Goal: Information Seeking & Learning: Learn about a topic

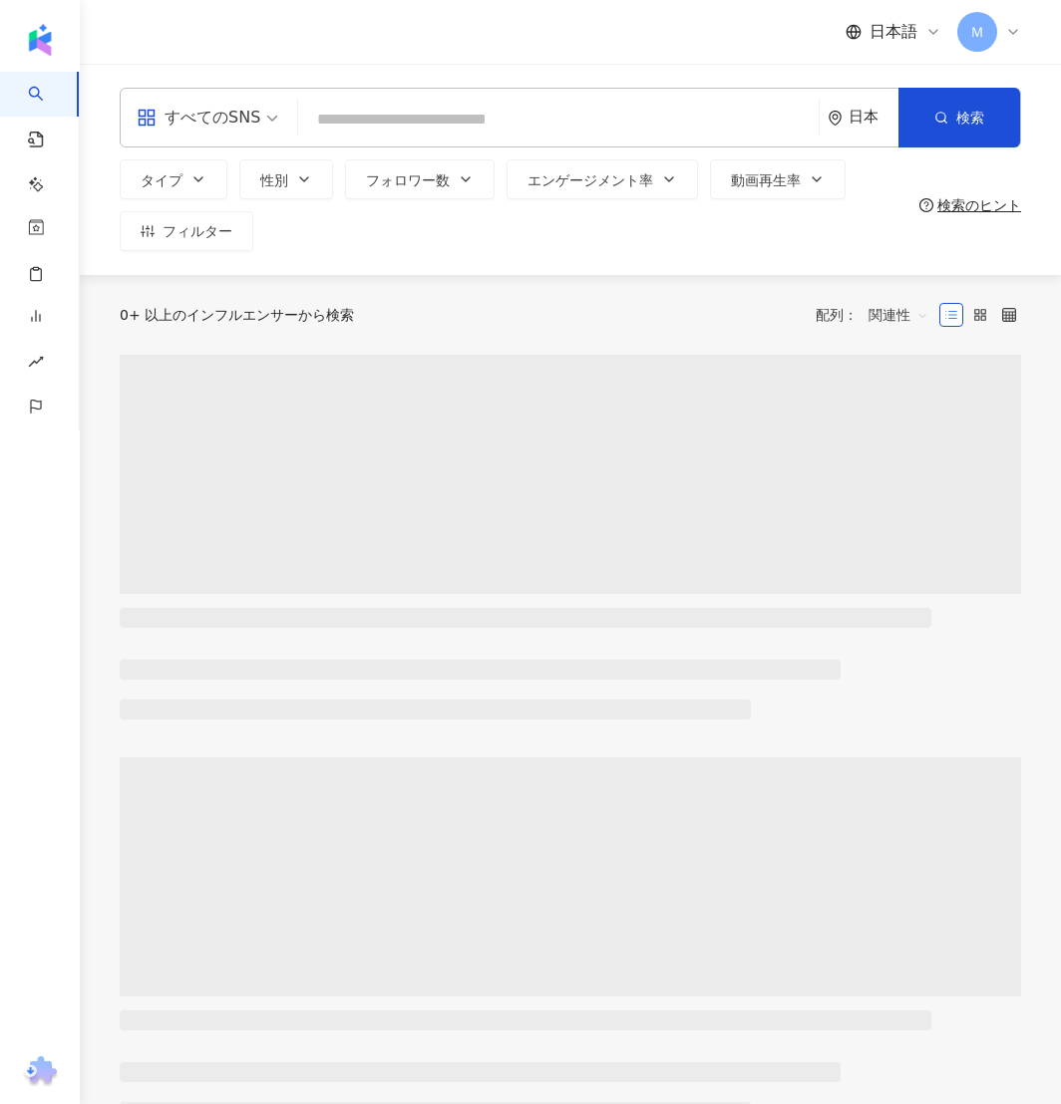
click at [984, 38] on span "Ｍ" at bounding box center [977, 32] width 40 height 40
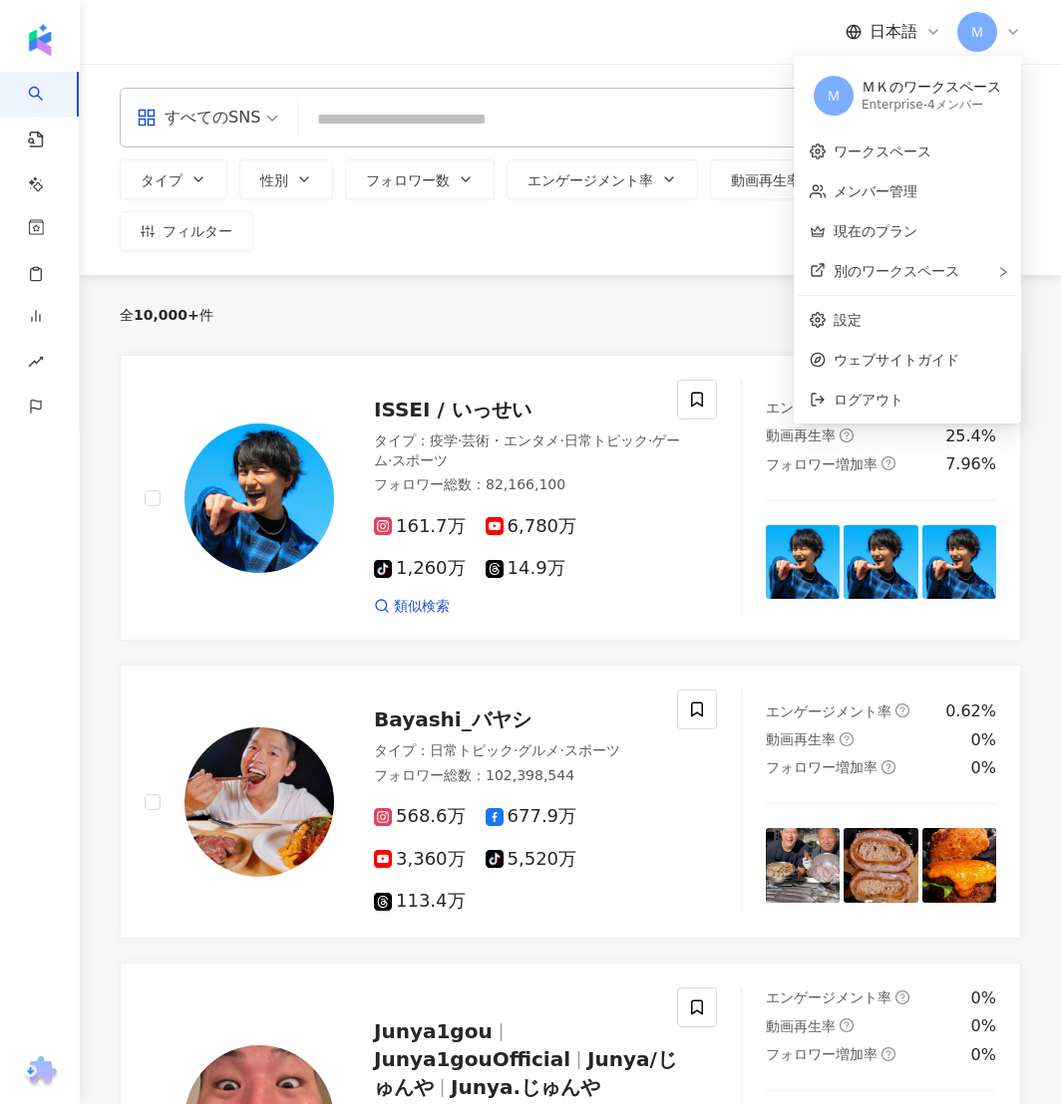
click at [750, 39] on div "日本語 Ｍ" at bounding box center [570, 32] width 901 height 64
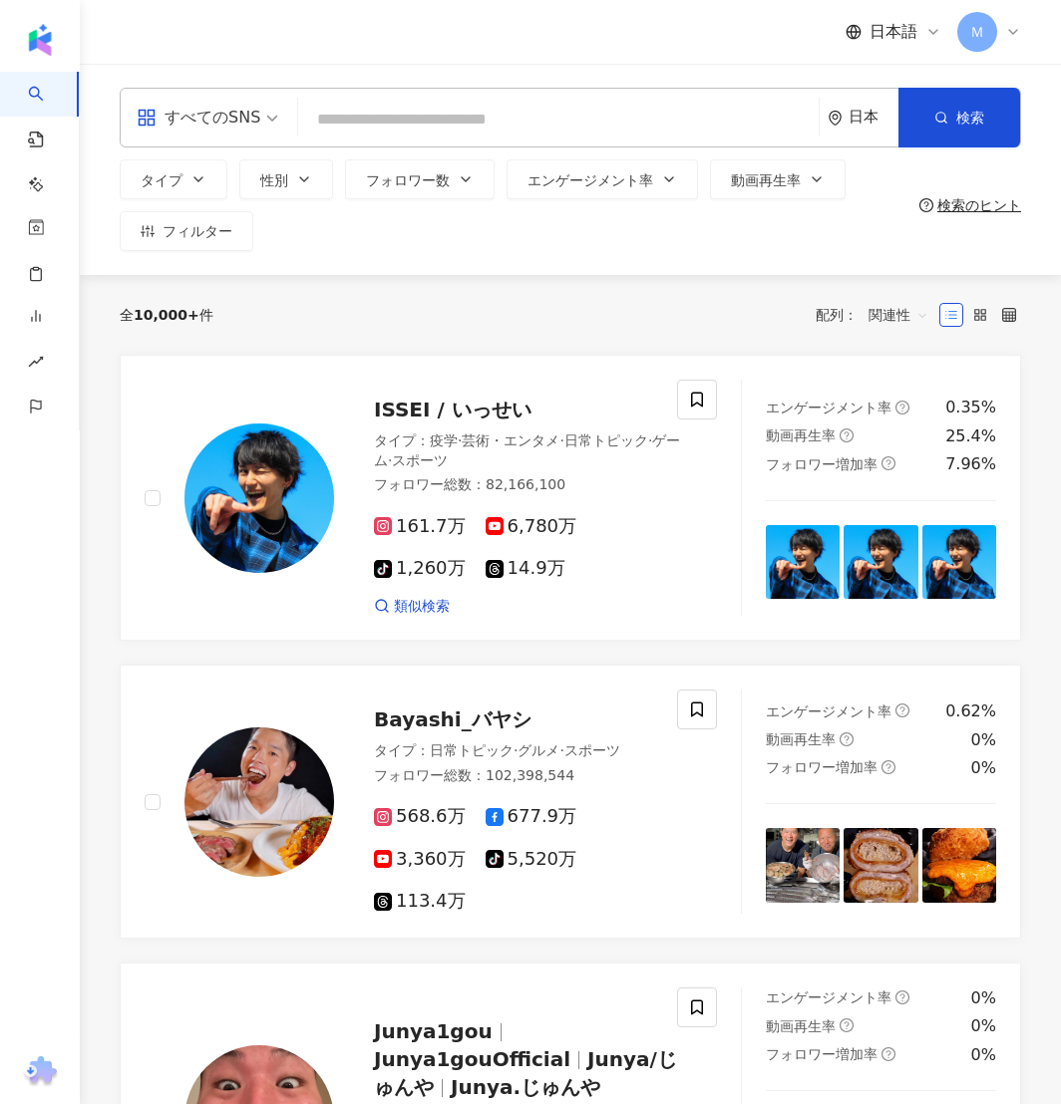
click at [384, 129] on input "search" at bounding box center [558, 120] width 504 height 38
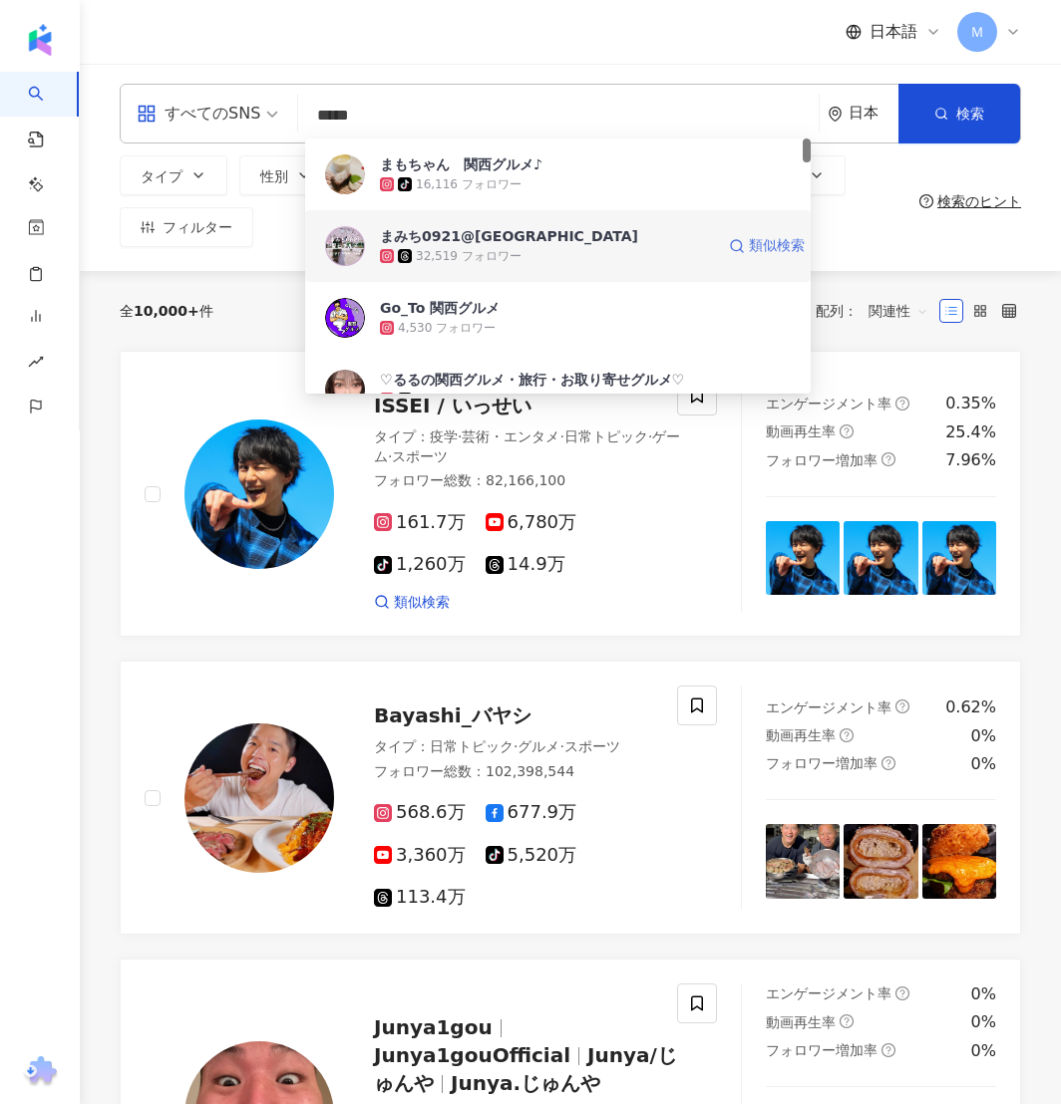
scroll to position [2, 0]
type input "*****"
click at [880, 228] on div "タイプ 性別 フォロワー数 エンゲージメント率 動画再生率 フィルター" at bounding box center [515, 202] width 791 height 92
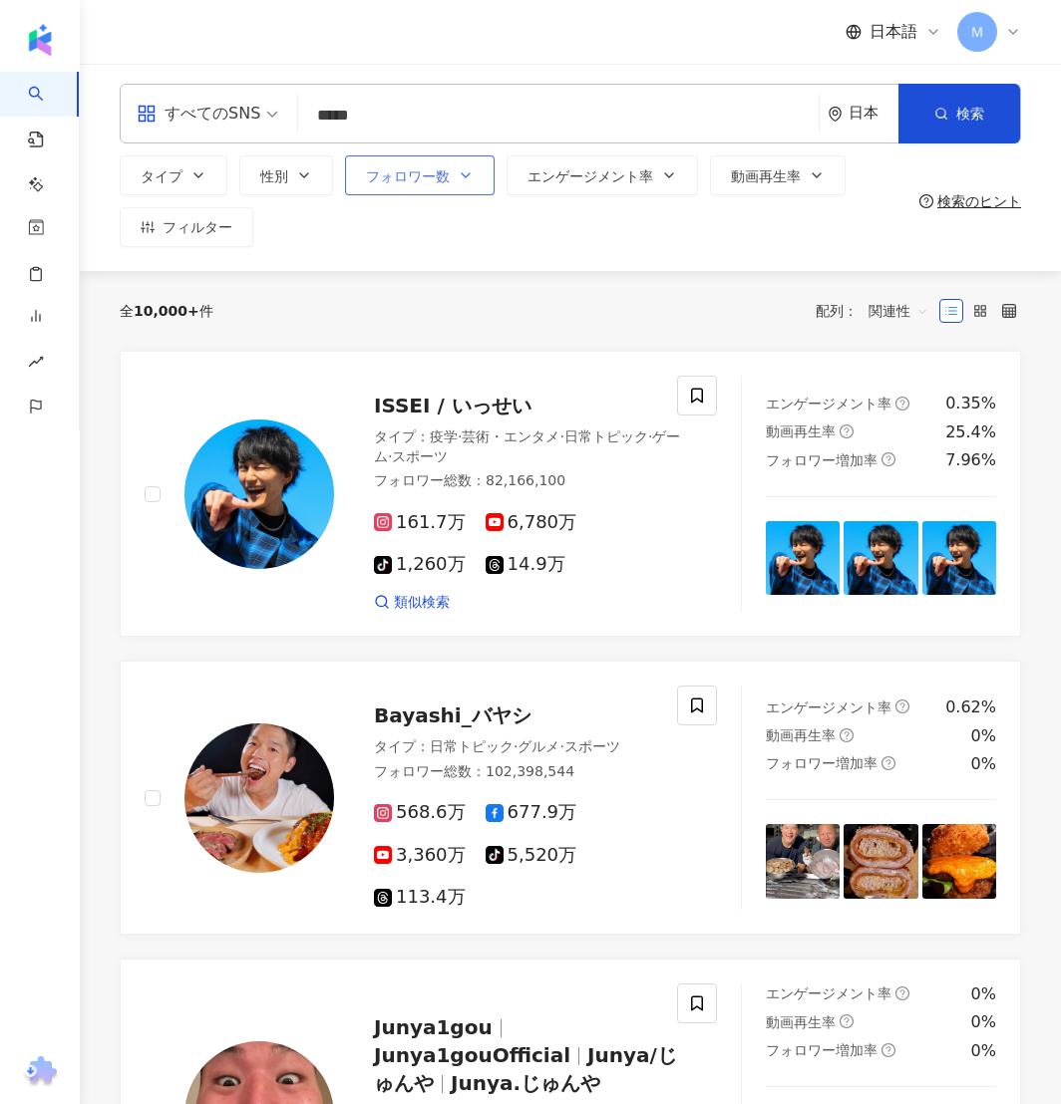
click at [433, 179] on span "フォロワー数" at bounding box center [408, 176] width 84 height 16
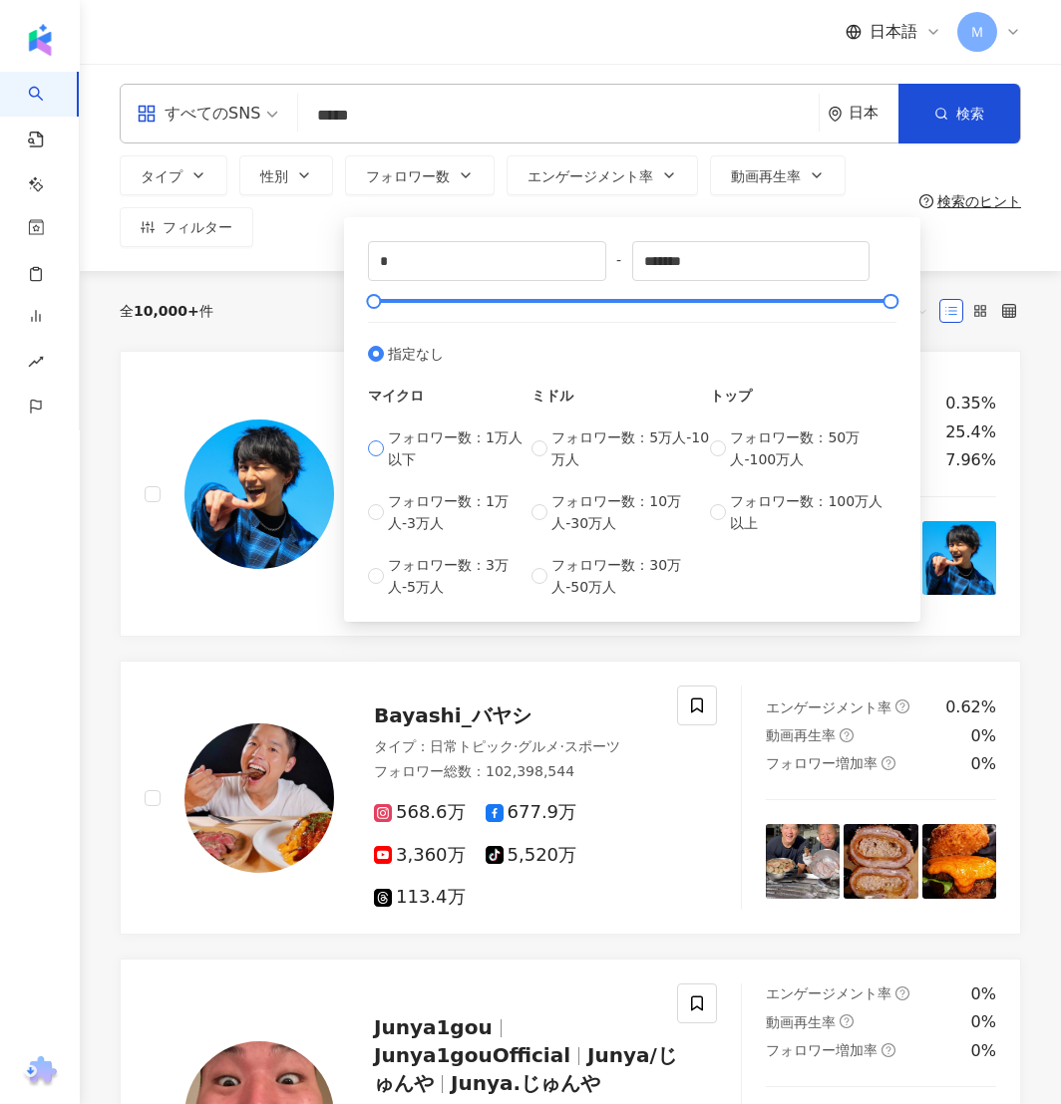
click at [433, 447] on span "フォロワー数：1万人以下" at bounding box center [460, 449] width 144 height 44
type input "****"
click at [961, 253] on div "すべてのSNS ***** 日本 検索 f0abaaab-d78d-4c6f-b204-656828c498ca 3be61ed9-fcba-4f64-a4a…" at bounding box center [570, 165] width 981 height 211
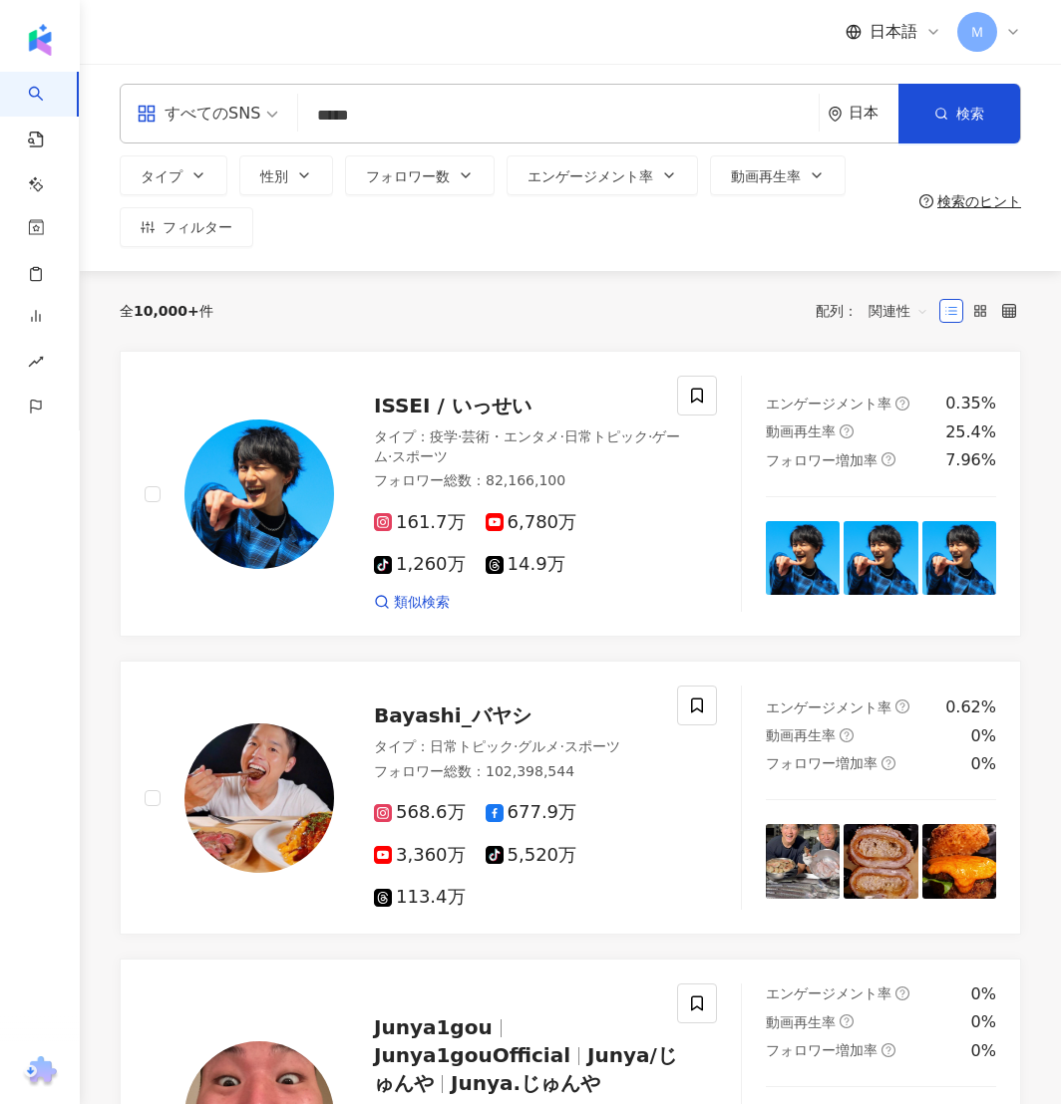
scroll to position [3, 0]
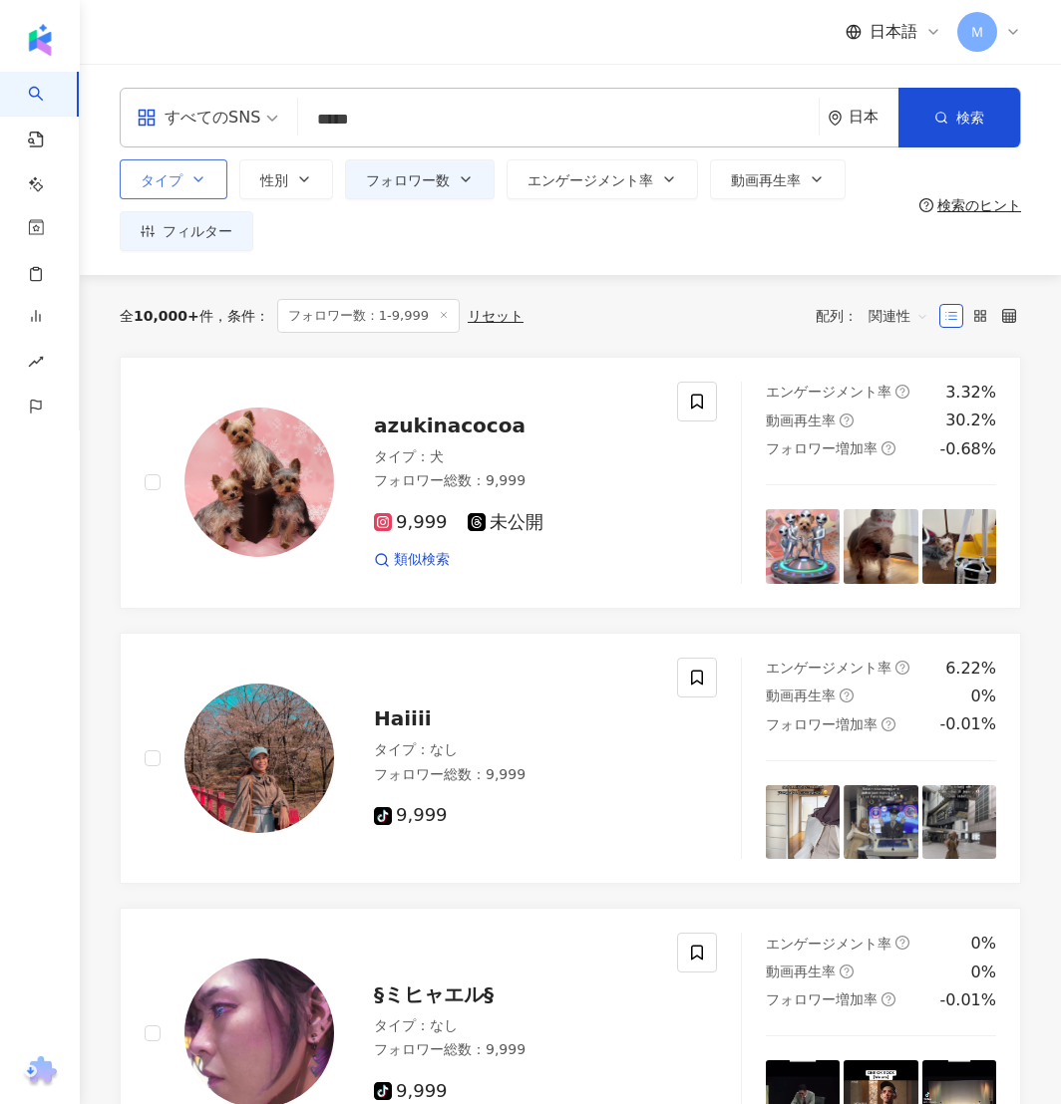
click at [185, 187] on button "タイプ" at bounding box center [174, 179] width 108 height 40
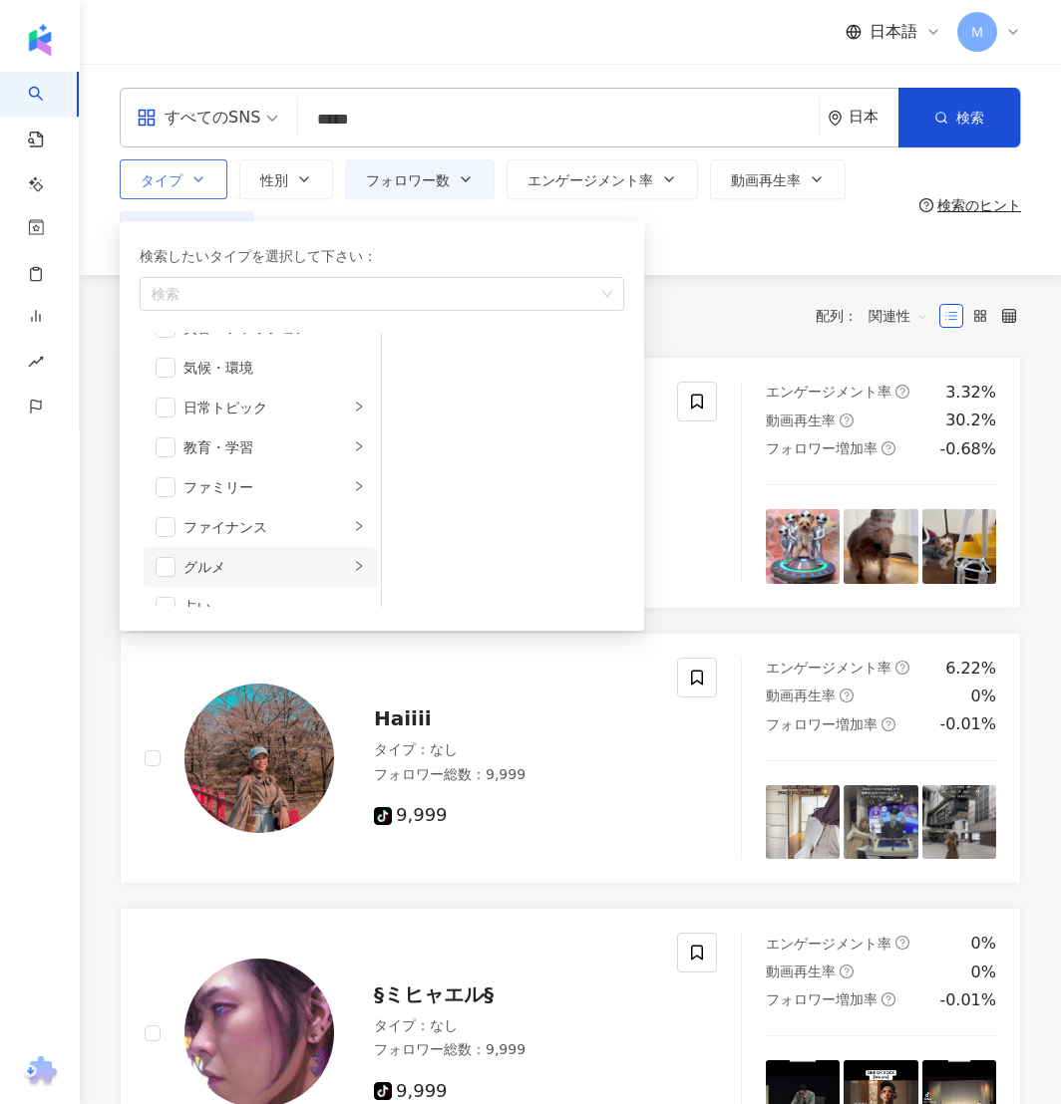
click at [262, 567] on div "グルメ" at bounding box center [265, 567] width 165 height 22
click at [150, 564] on li "グルメ" at bounding box center [260, 565] width 233 height 40
click at [165, 564] on span "button" at bounding box center [166, 565] width 20 height 20
click at [703, 265] on div "すべてのSNS ***** 日本 検索 f0abaaab-d78d-4c6f-b204-656828c498ca 3be61ed9-fcba-4f64-a4a…" at bounding box center [570, 169] width 981 height 211
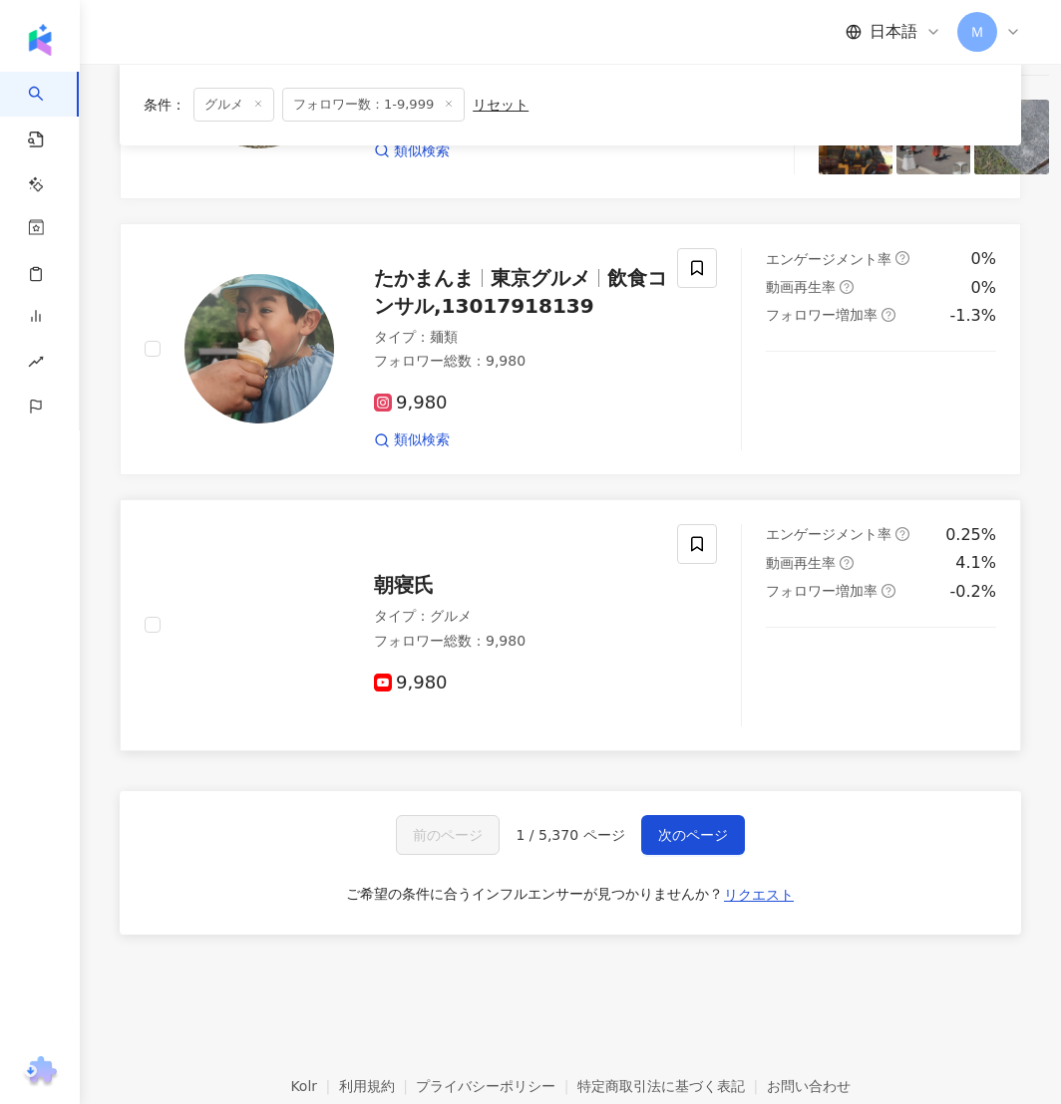
scroll to position [3047, 0]
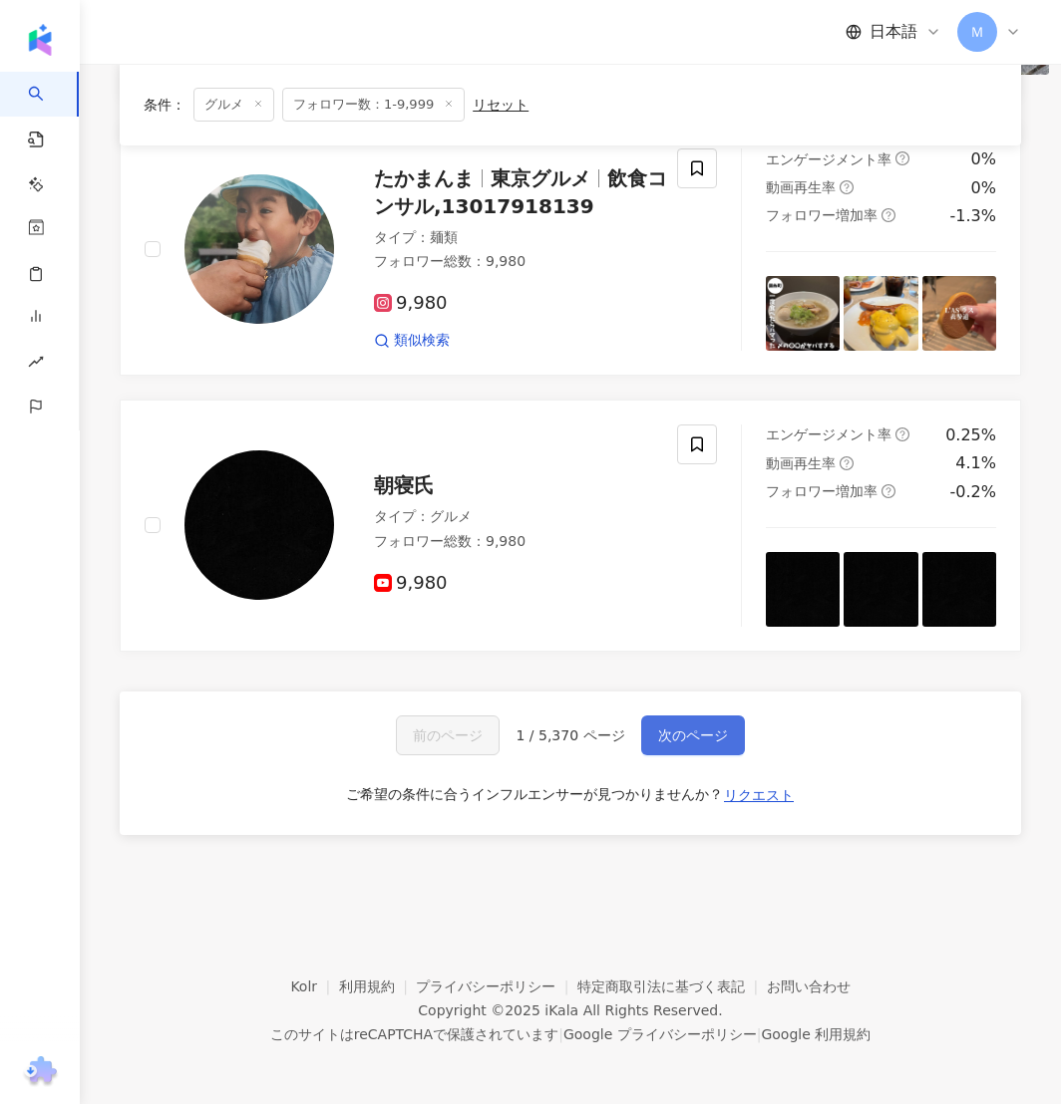
click at [707, 734] on span "次のページ" at bounding box center [693, 736] width 70 height 16
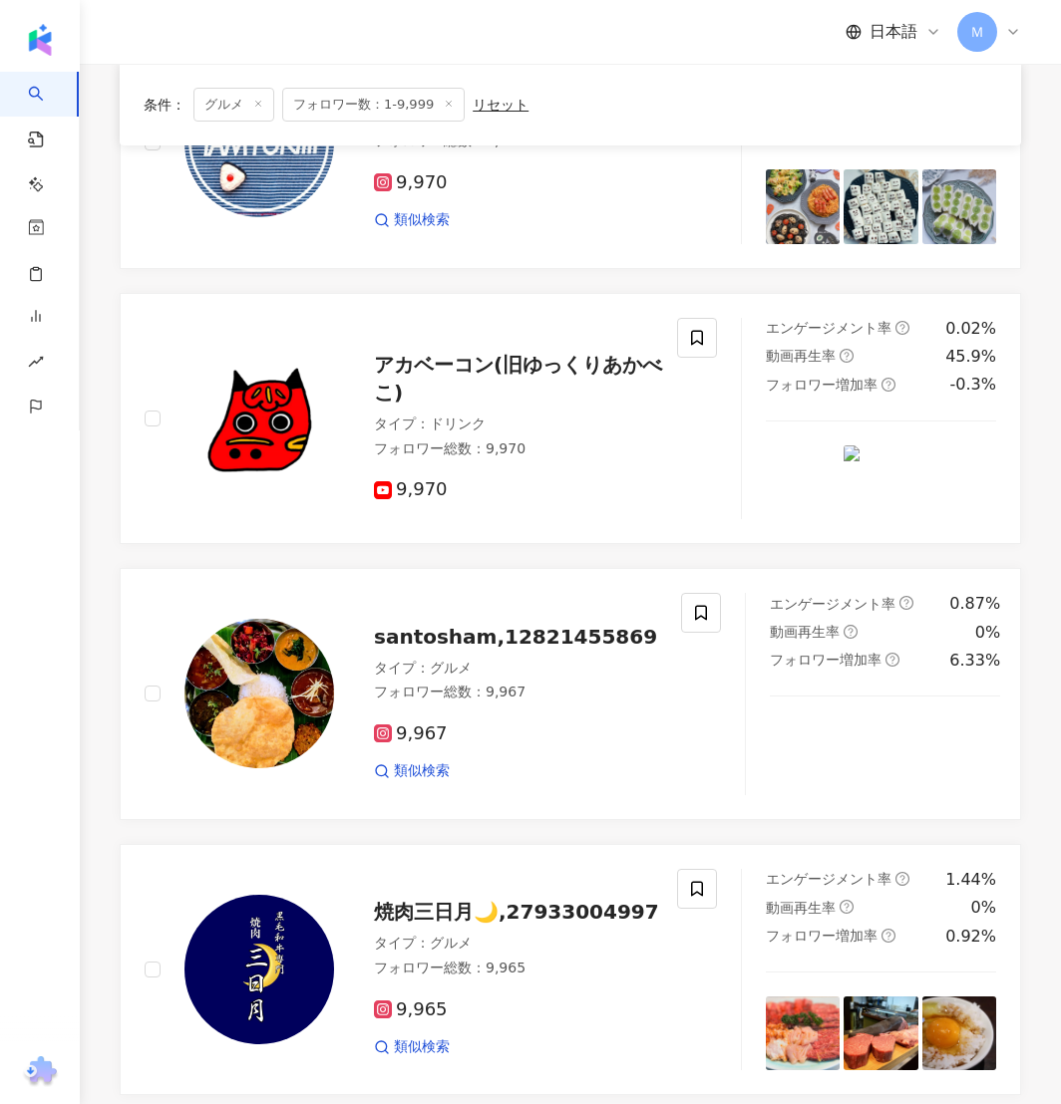
scroll to position [3019, 0]
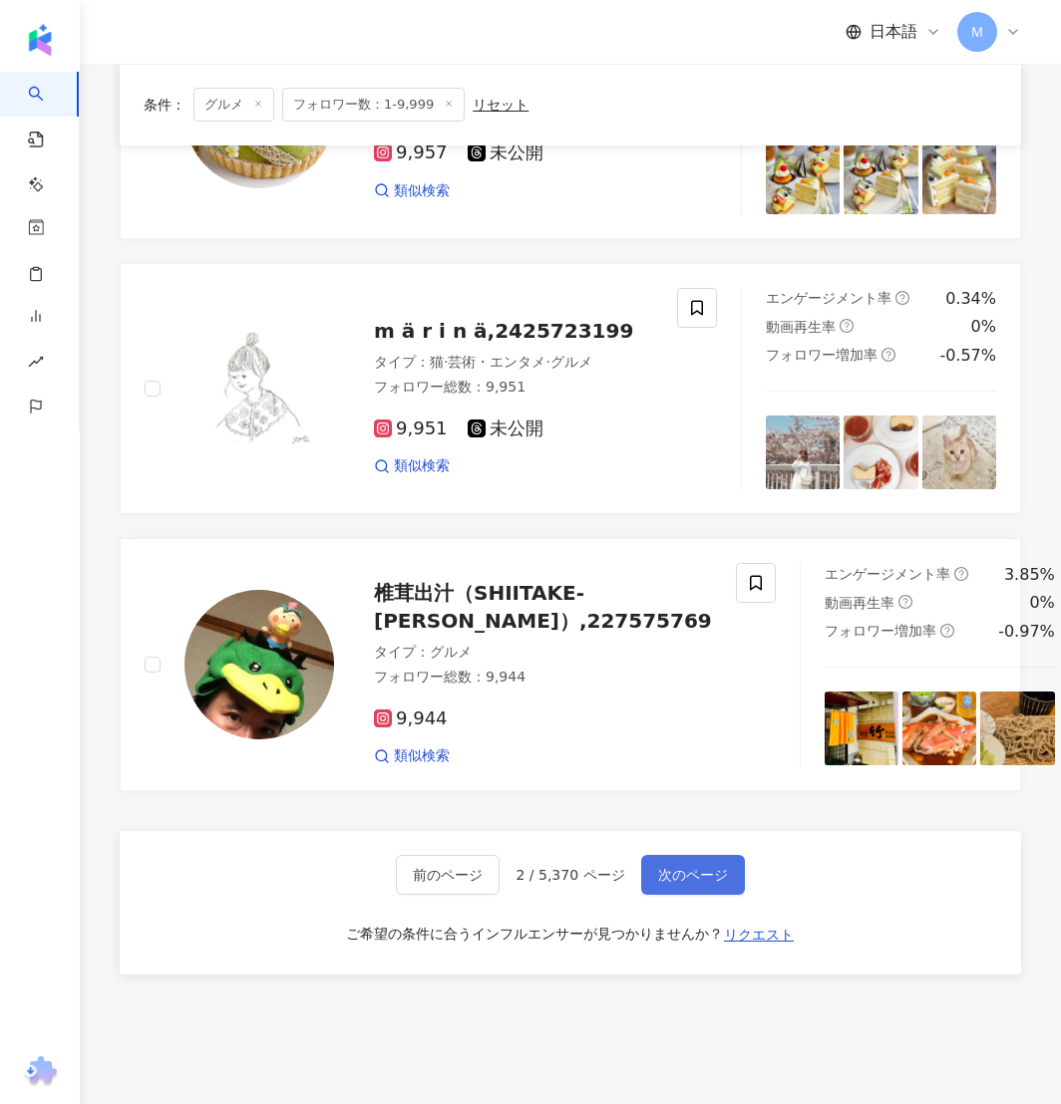
click at [682, 867] on span "次のページ" at bounding box center [693, 875] width 70 height 16
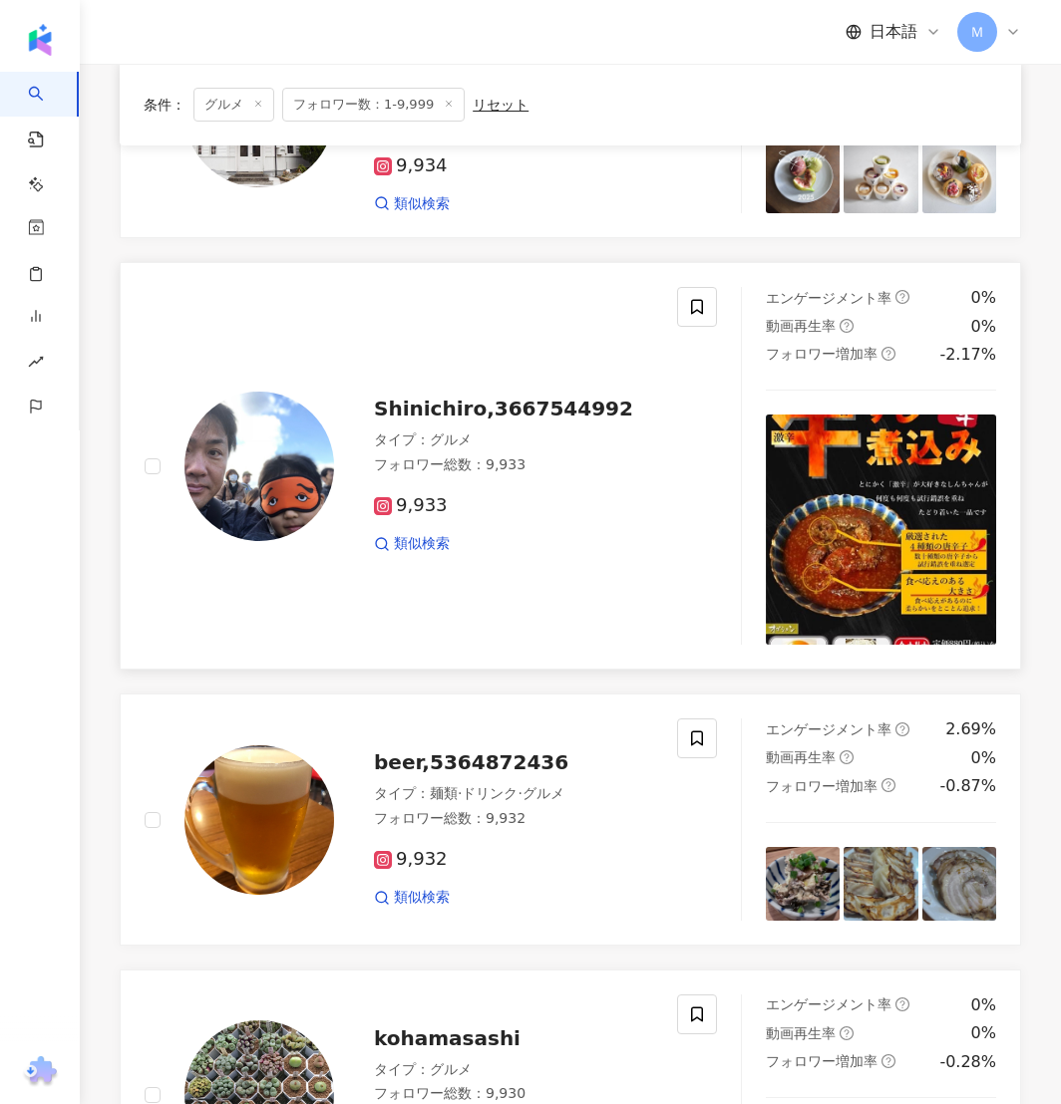
scroll to position [973, 0]
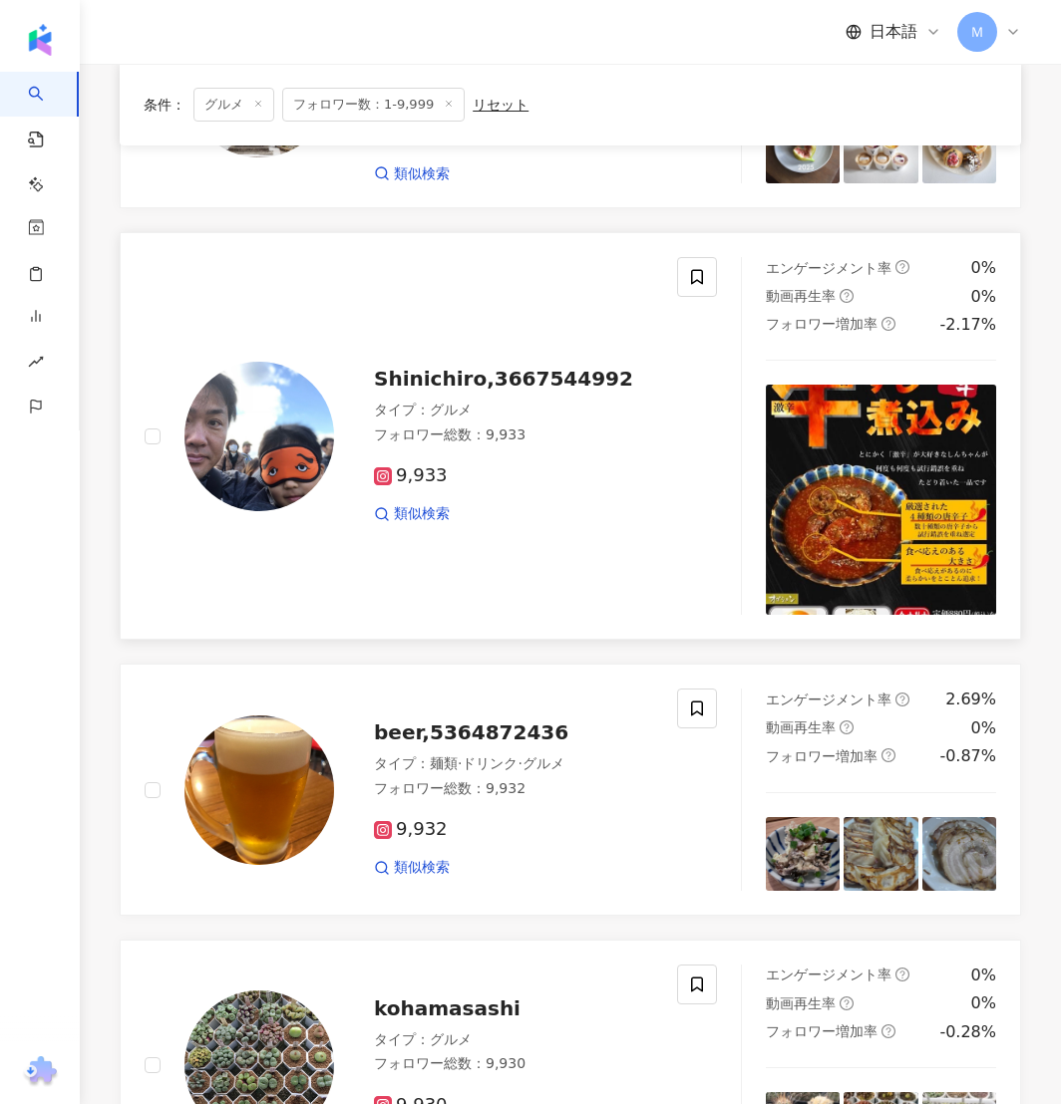
click at [442, 380] on span "Shinichiro,3667544992" at bounding box center [503, 379] width 259 height 24
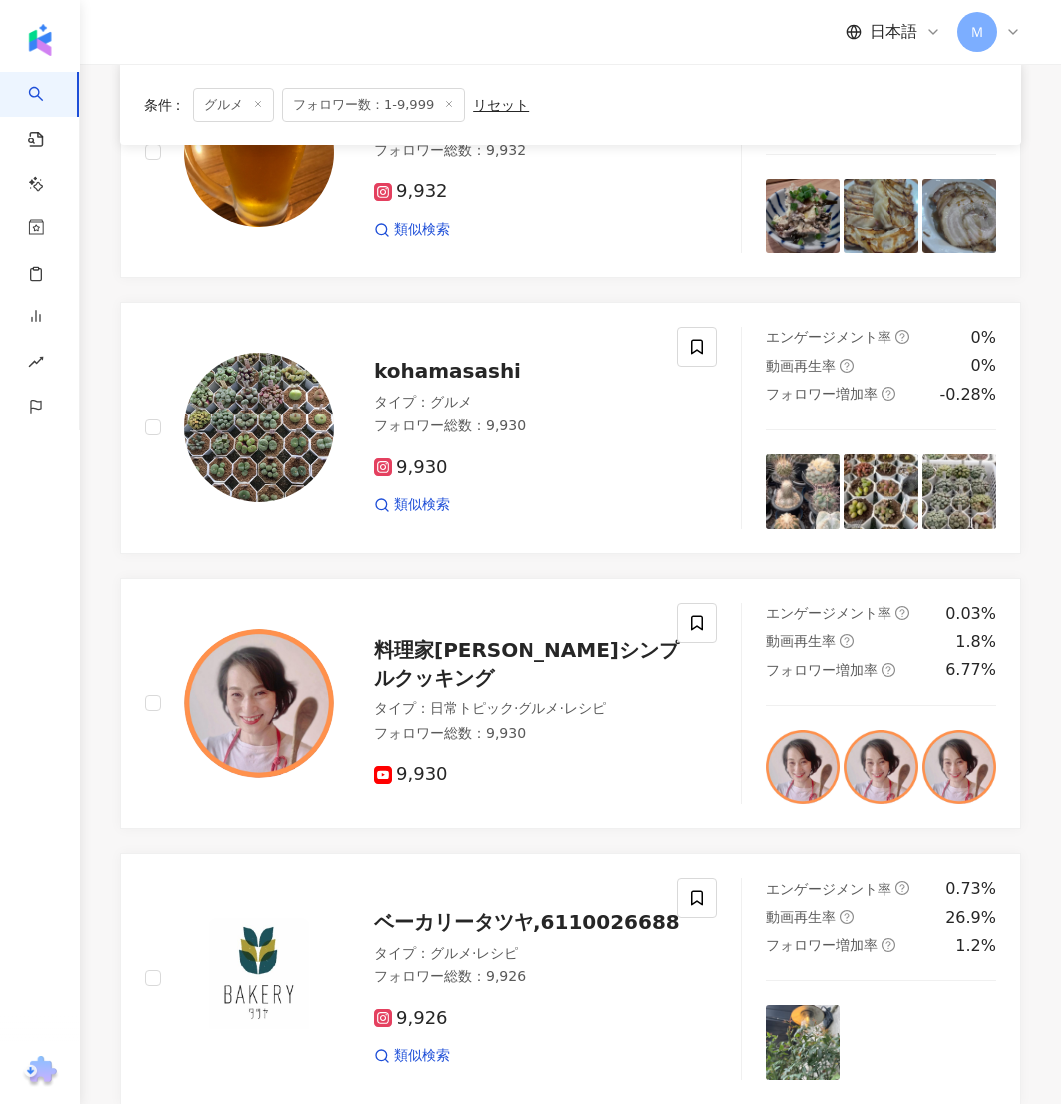
scroll to position [1620, 0]
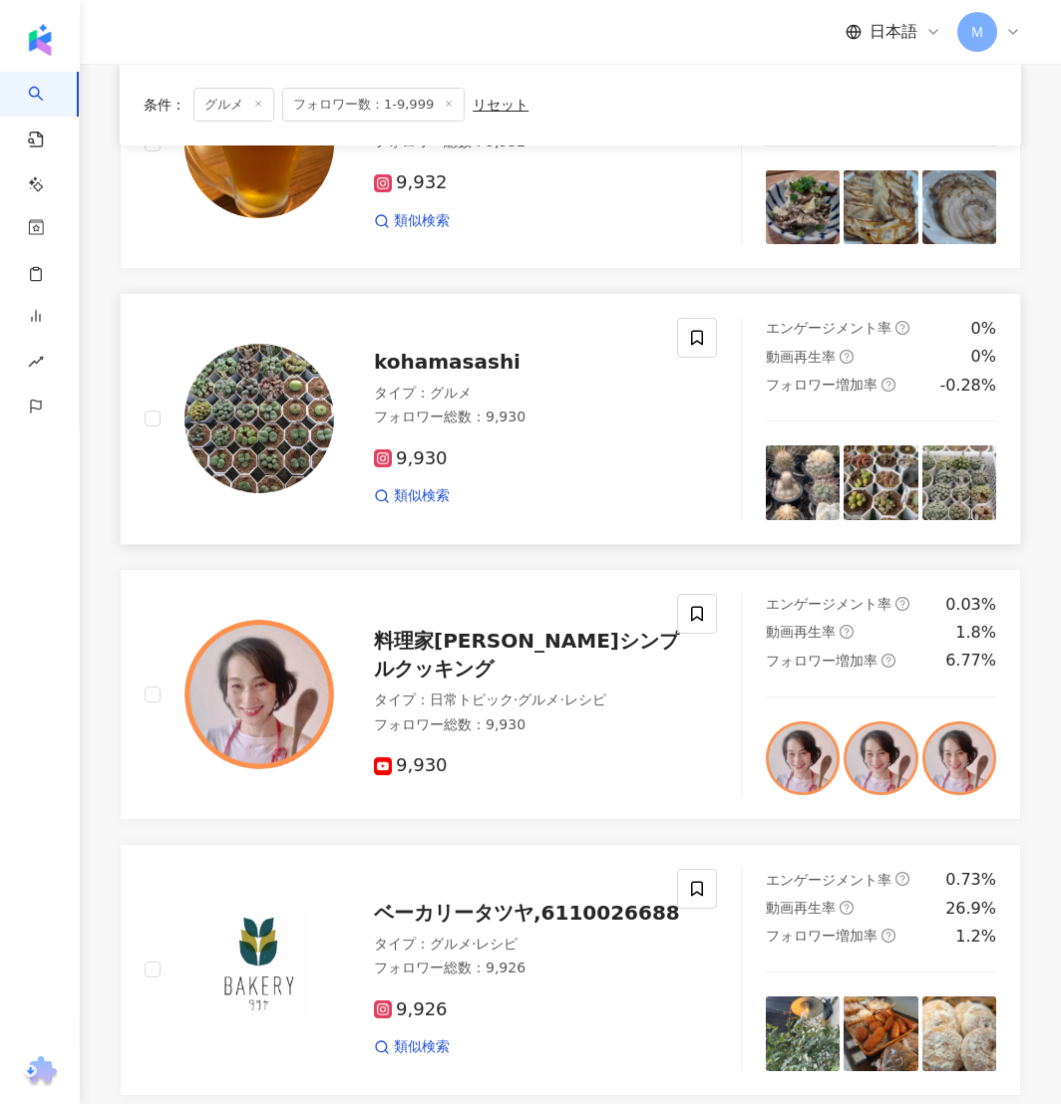
click at [424, 367] on span "kohamasashi" at bounding box center [447, 362] width 147 height 24
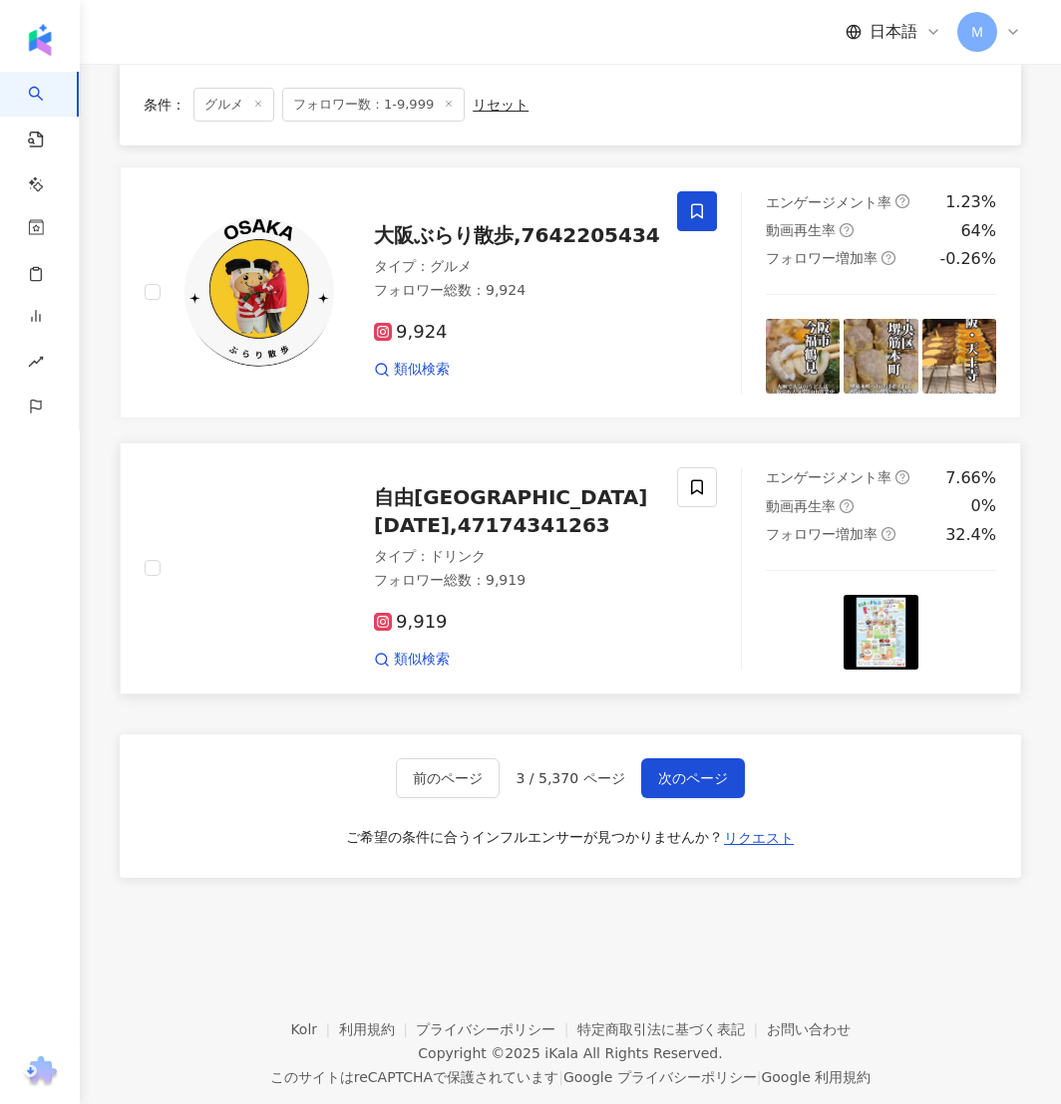
scroll to position [2891, 0]
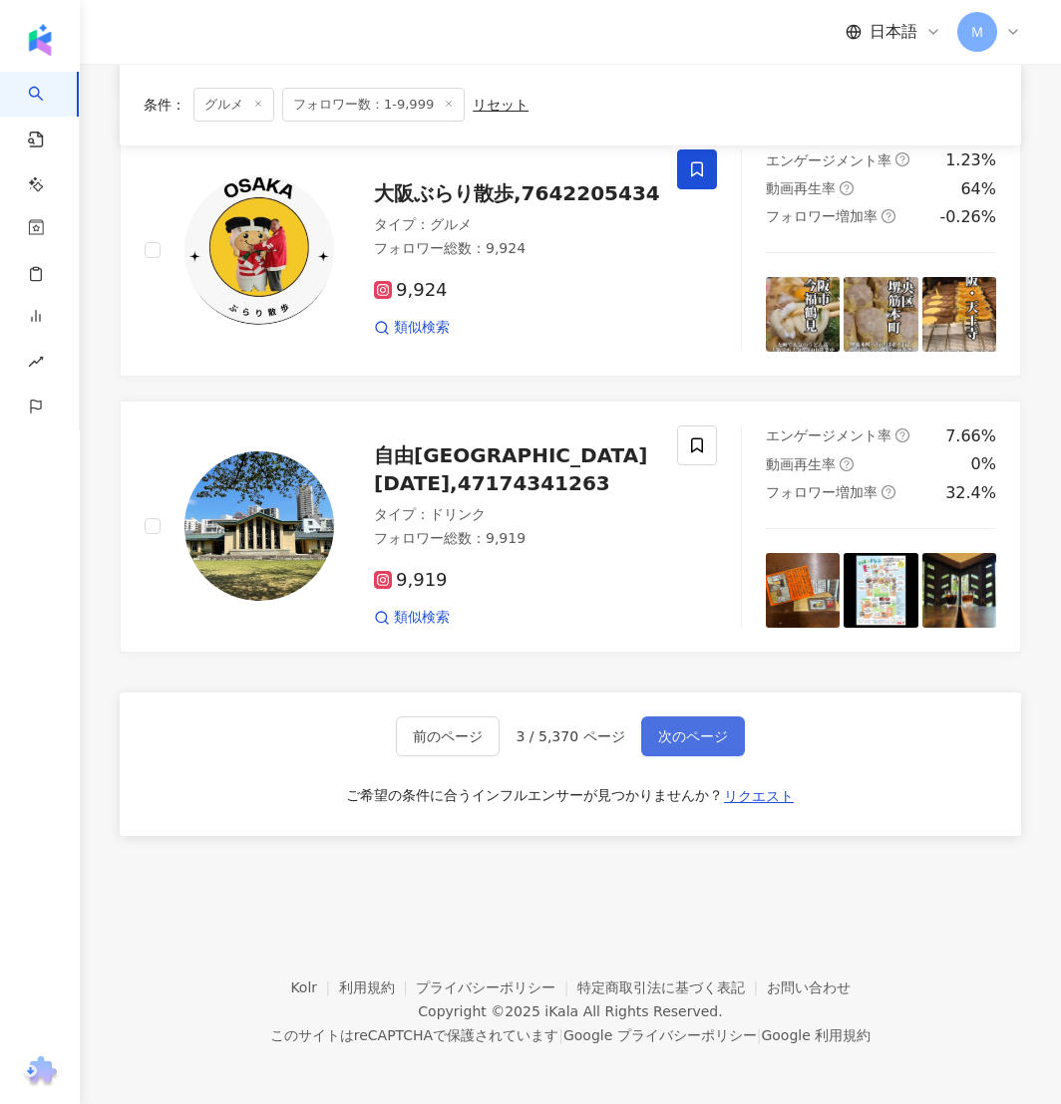
click at [681, 721] on button "次のページ" at bounding box center [693, 737] width 104 height 40
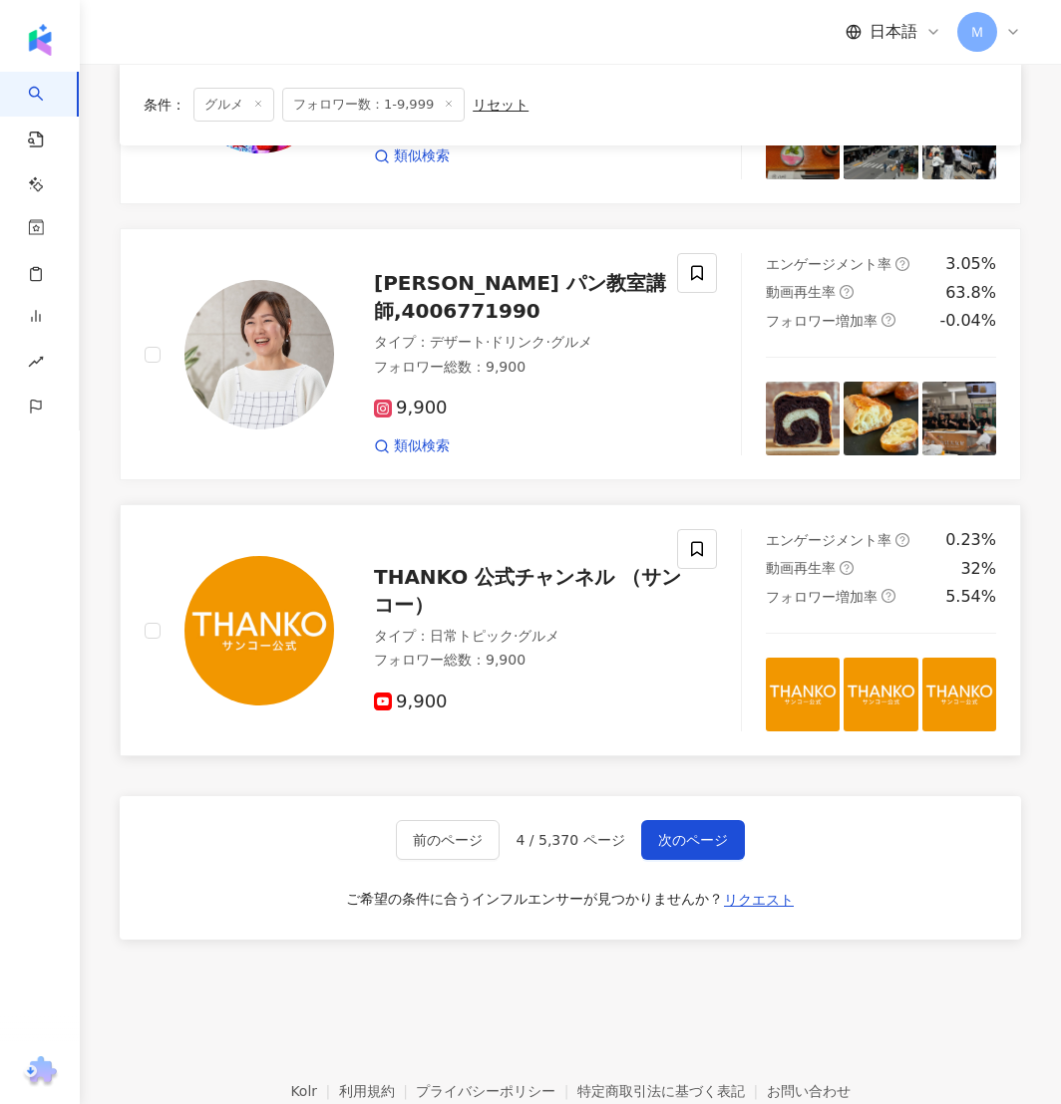
scroll to position [2991, 0]
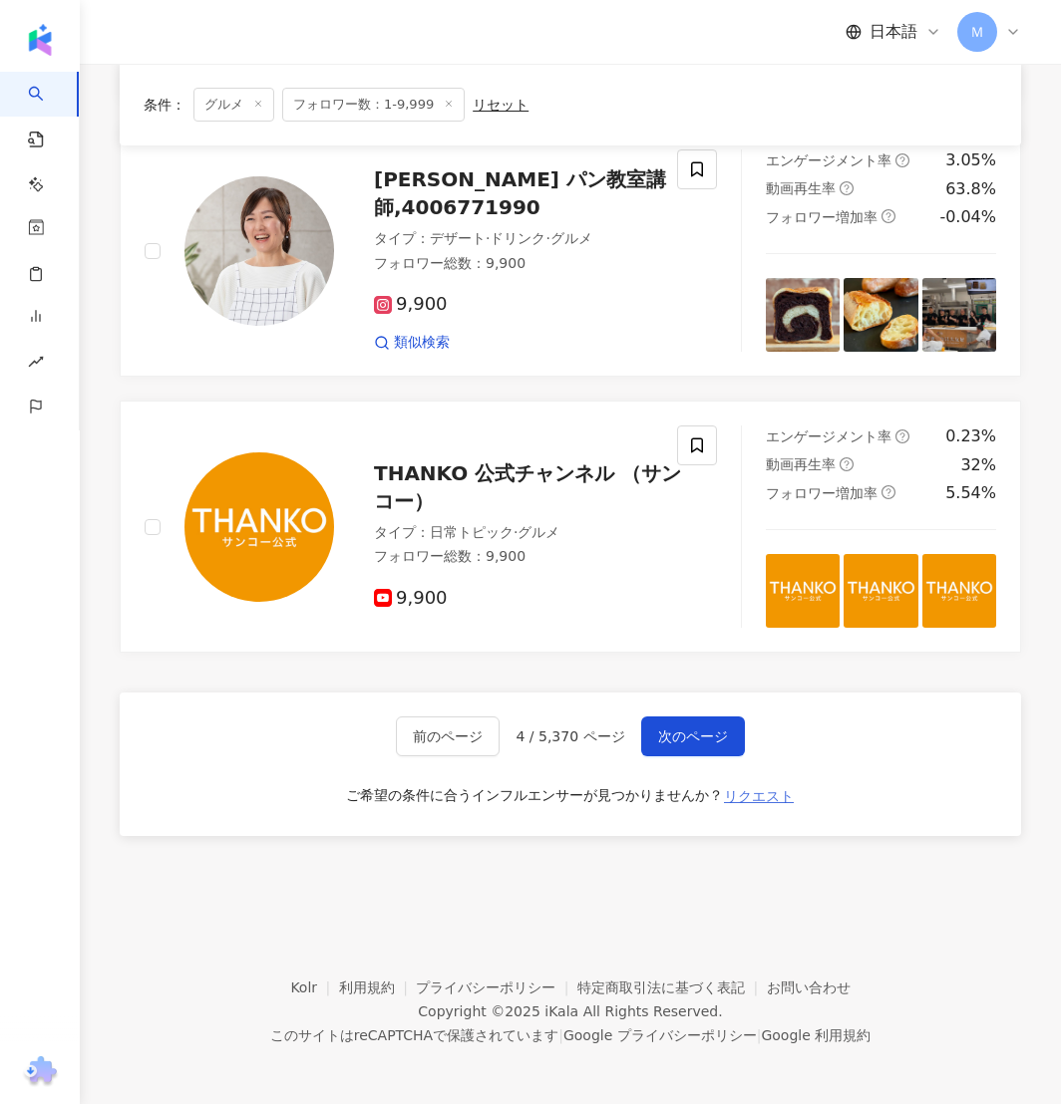
click at [751, 792] on span "リクエスト" at bounding box center [759, 796] width 70 height 16
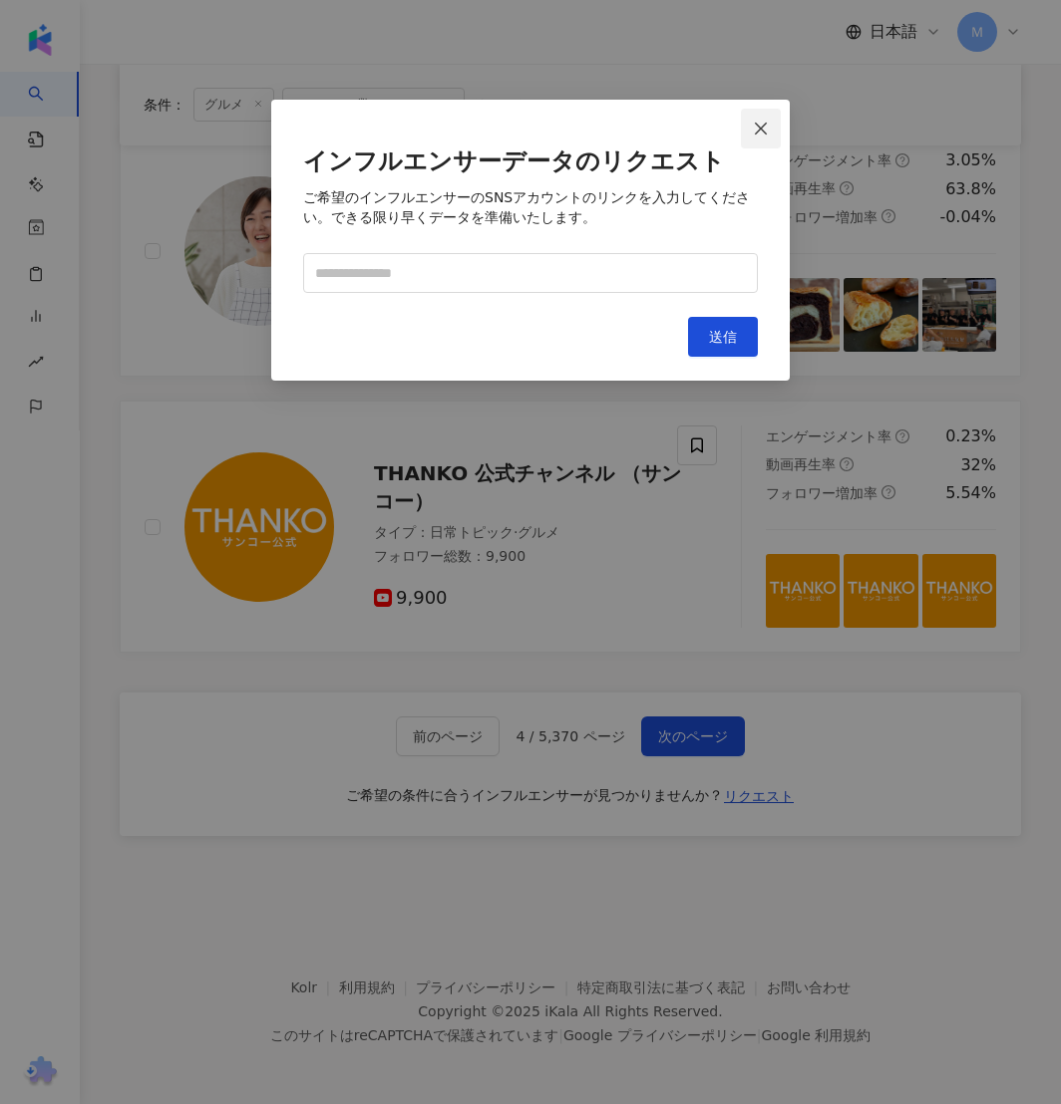
click at [773, 123] on span "Close" at bounding box center [761, 129] width 40 height 16
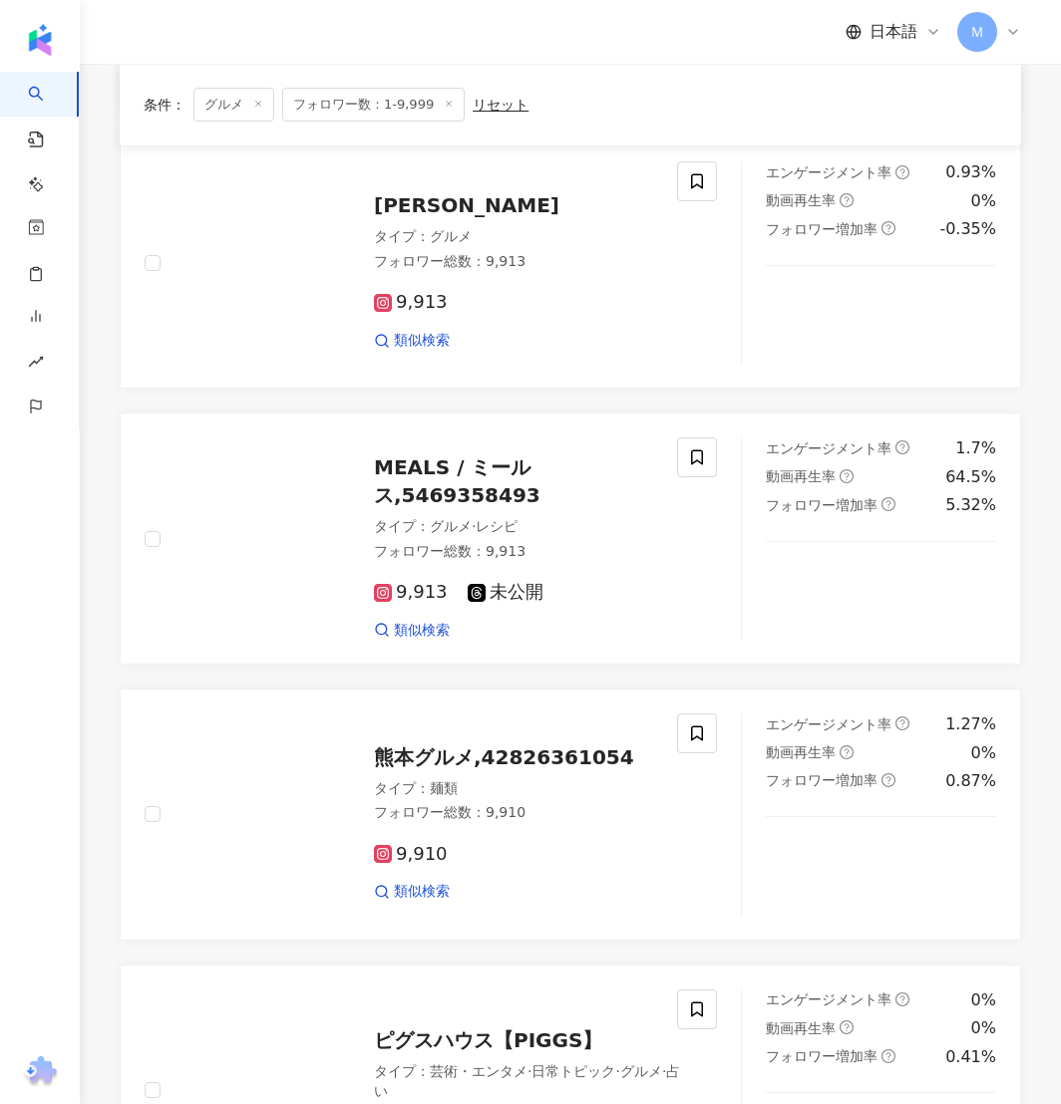
scroll to position [0, 0]
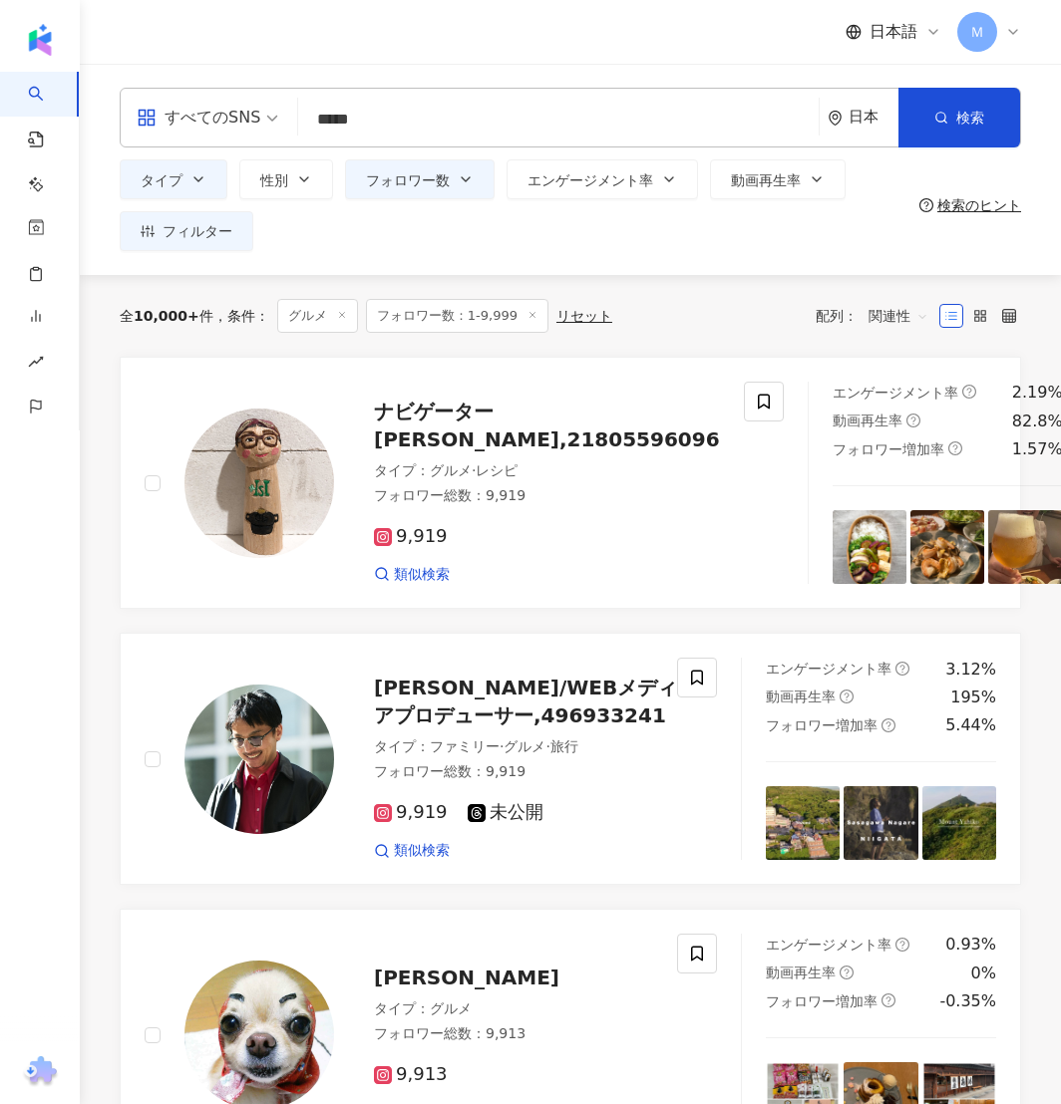
click at [424, 121] on input "*****" at bounding box center [558, 120] width 504 height 38
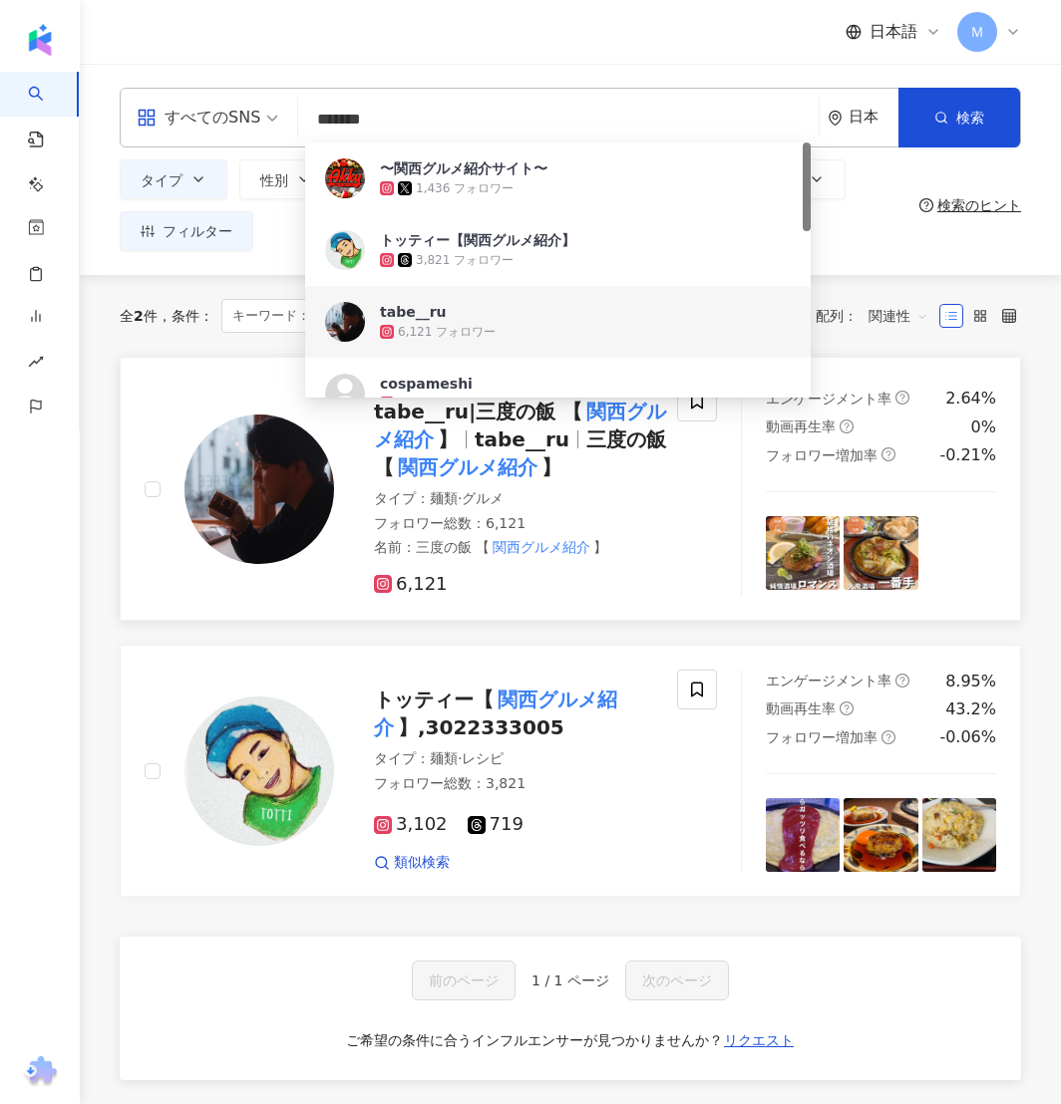
type input "*******"
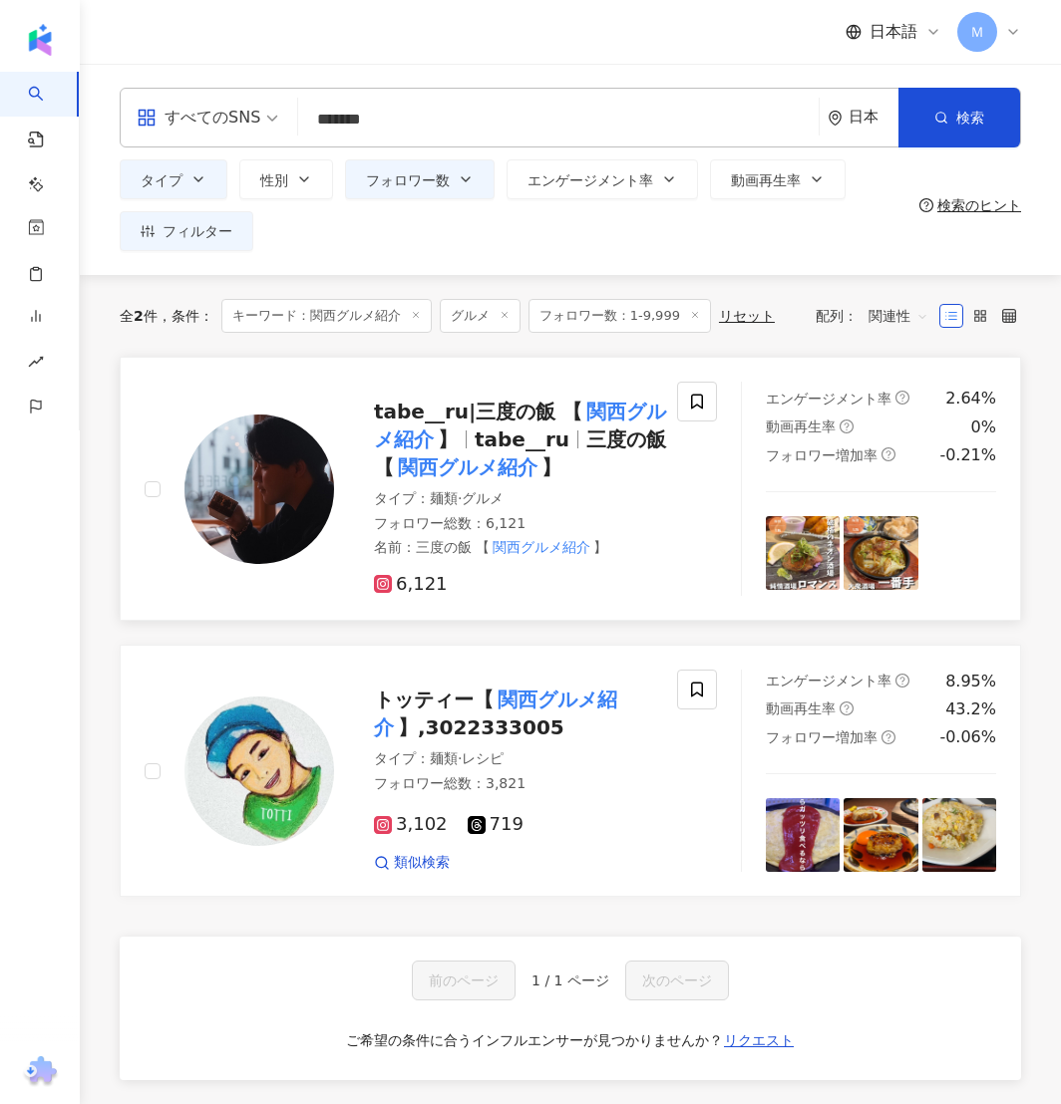
click at [672, 511] on div "タイプ ： 麺類 · グルメ フォロワー総数 ： 6,121 名前 ： 三度の飯 【 関西グルメ紹介 】" at bounding box center [528, 523] width 309 height 69
click at [435, 123] on input "*******" at bounding box center [558, 120] width 504 height 38
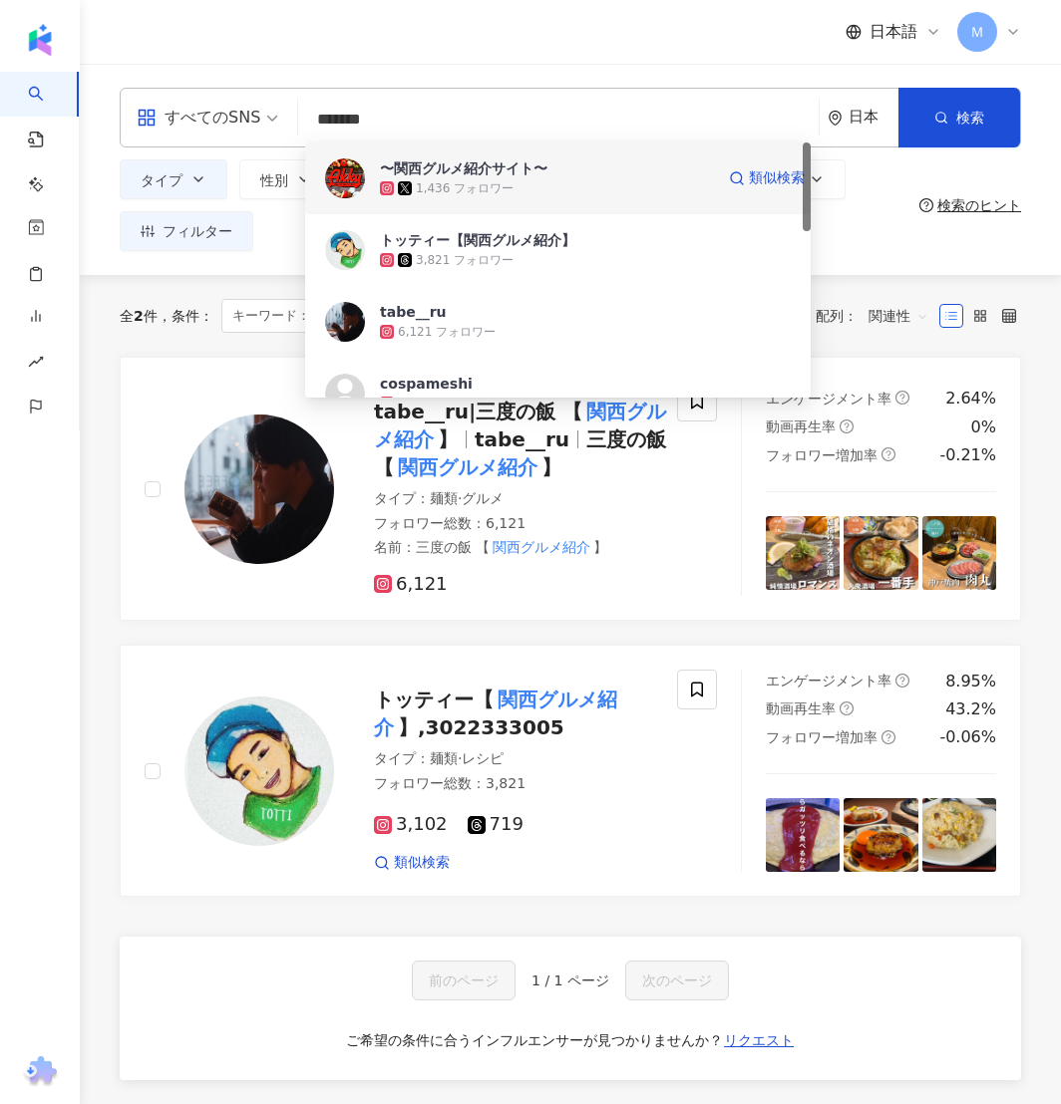
click at [480, 174] on div "〜関西グルメ紹介サイト〜" at bounding box center [463, 168] width 167 height 20
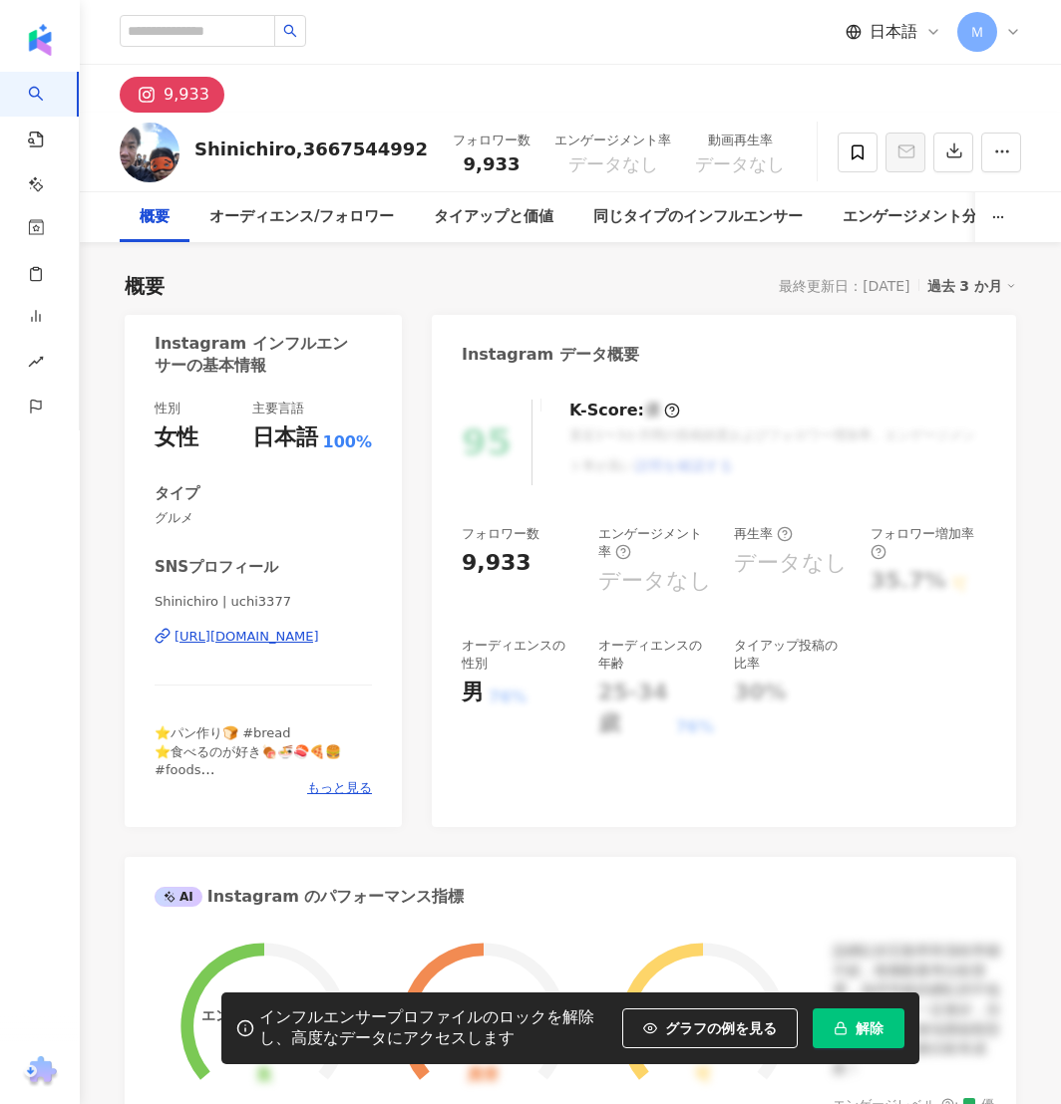
click at [272, 636] on div "https://www.instagram.com/uchi3377/" at bounding box center [246, 637] width 145 height 18
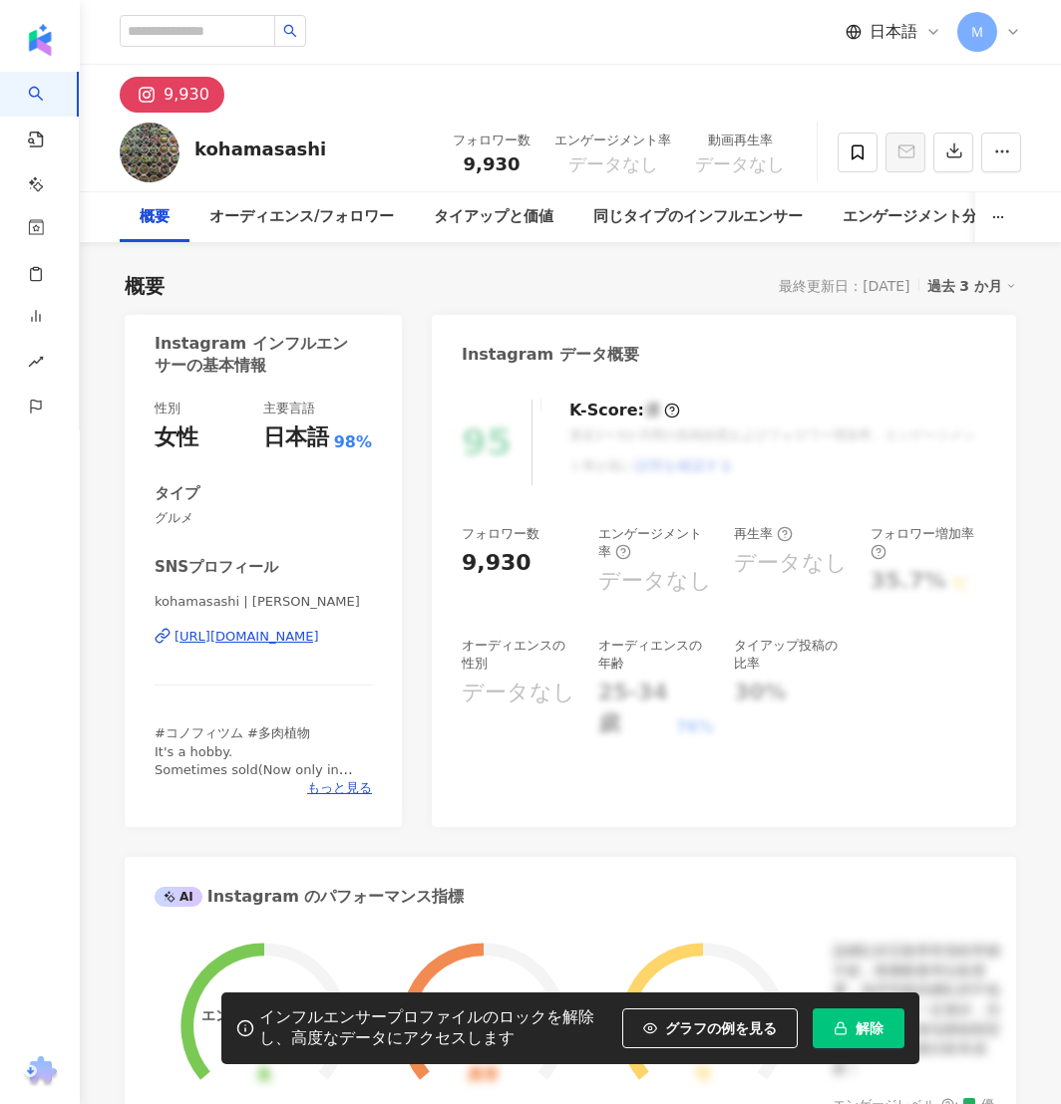
click at [284, 638] on div "https://www.instagram.com/kohamasashi/" at bounding box center [246, 637] width 145 height 18
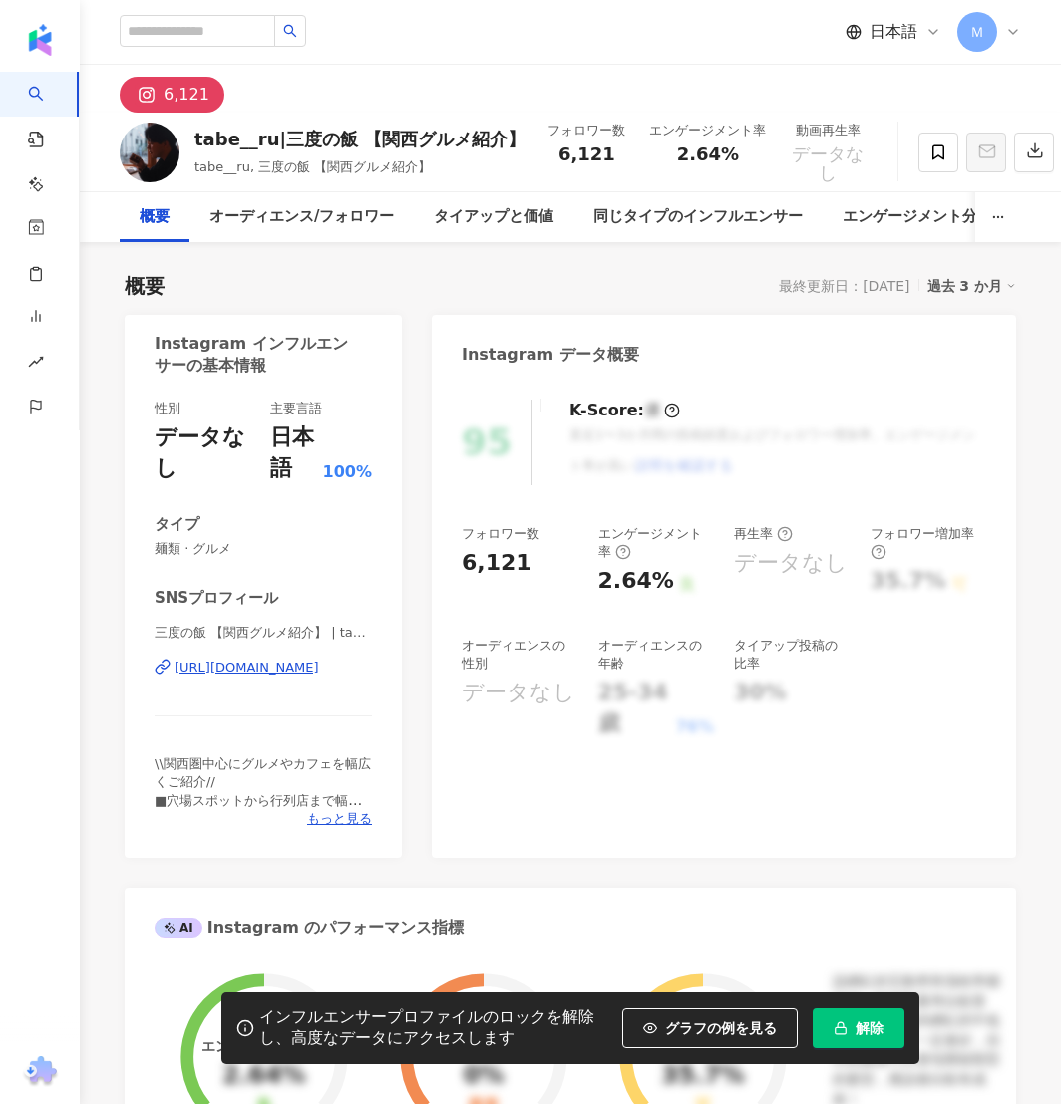
click at [251, 675] on div "https://www.instagram.com/tabe__ru/" at bounding box center [246, 668] width 145 height 18
